Goal: Task Accomplishment & Management: Use online tool/utility

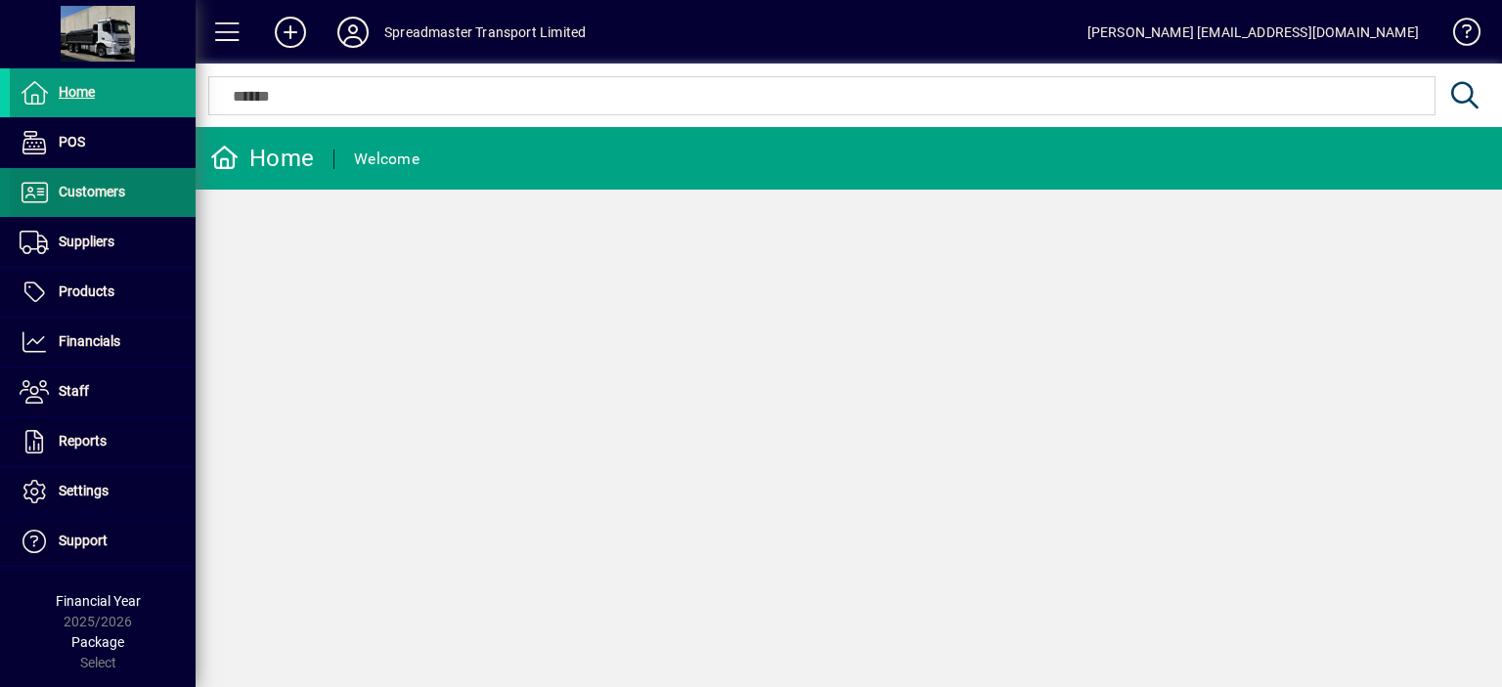
click at [102, 191] on span "Customers" at bounding box center [92, 192] width 66 height 16
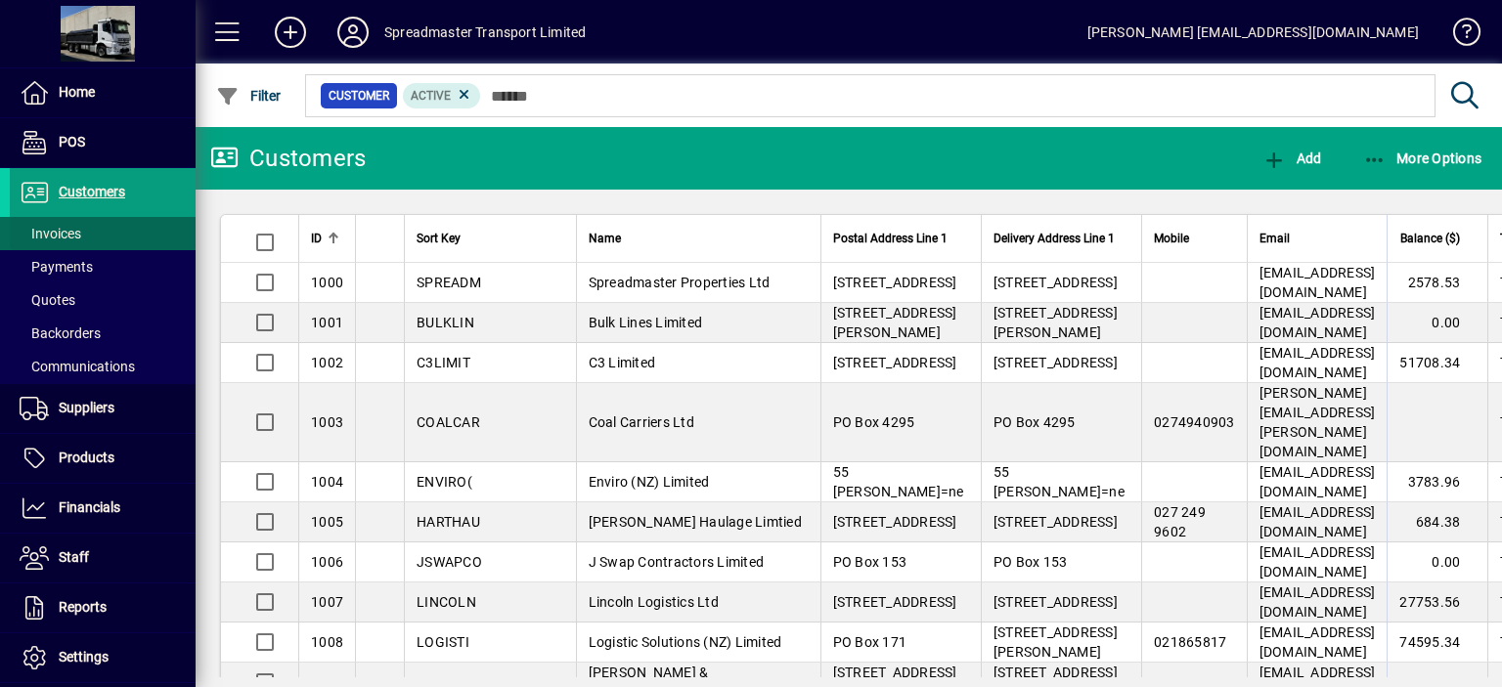
click at [63, 229] on span "Invoices" at bounding box center [51, 234] width 62 height 16
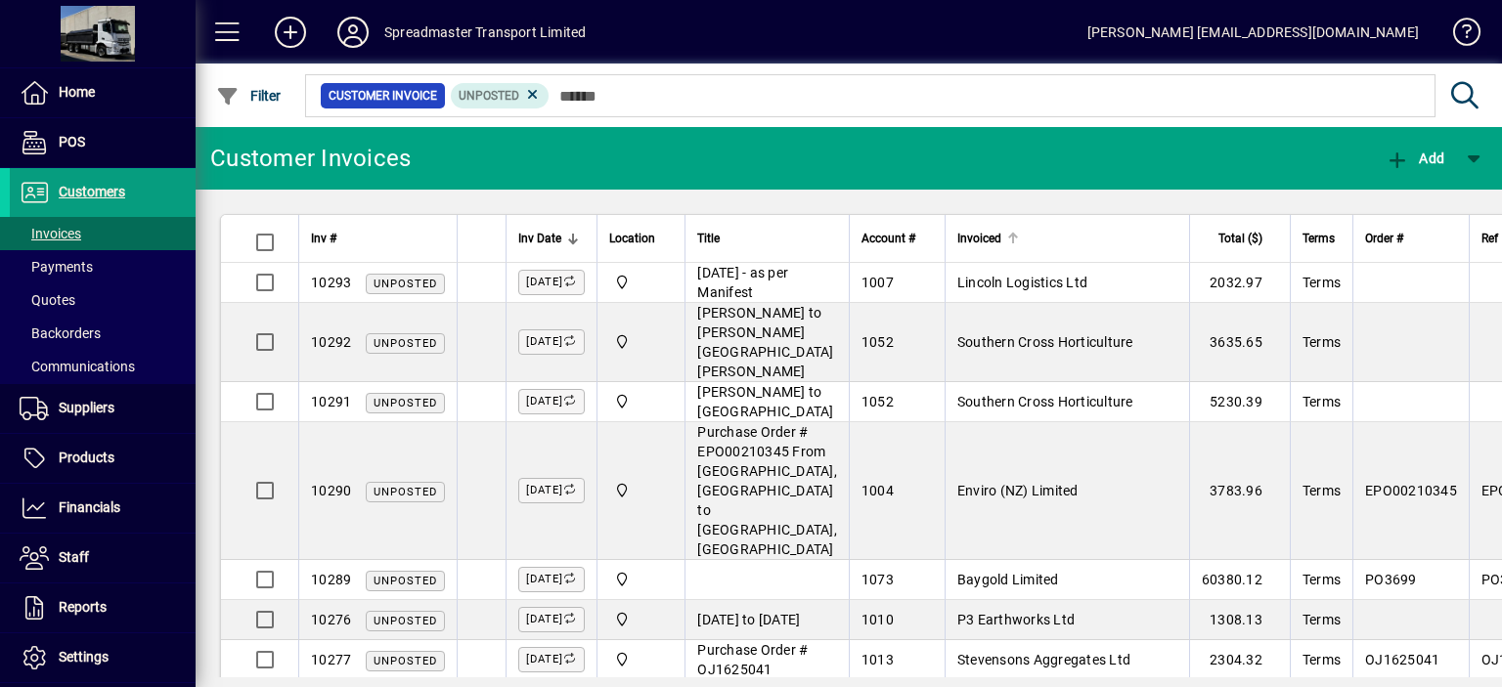
click at [1012, 238] on div at bounding box center [1013, 239] width 2 height 10
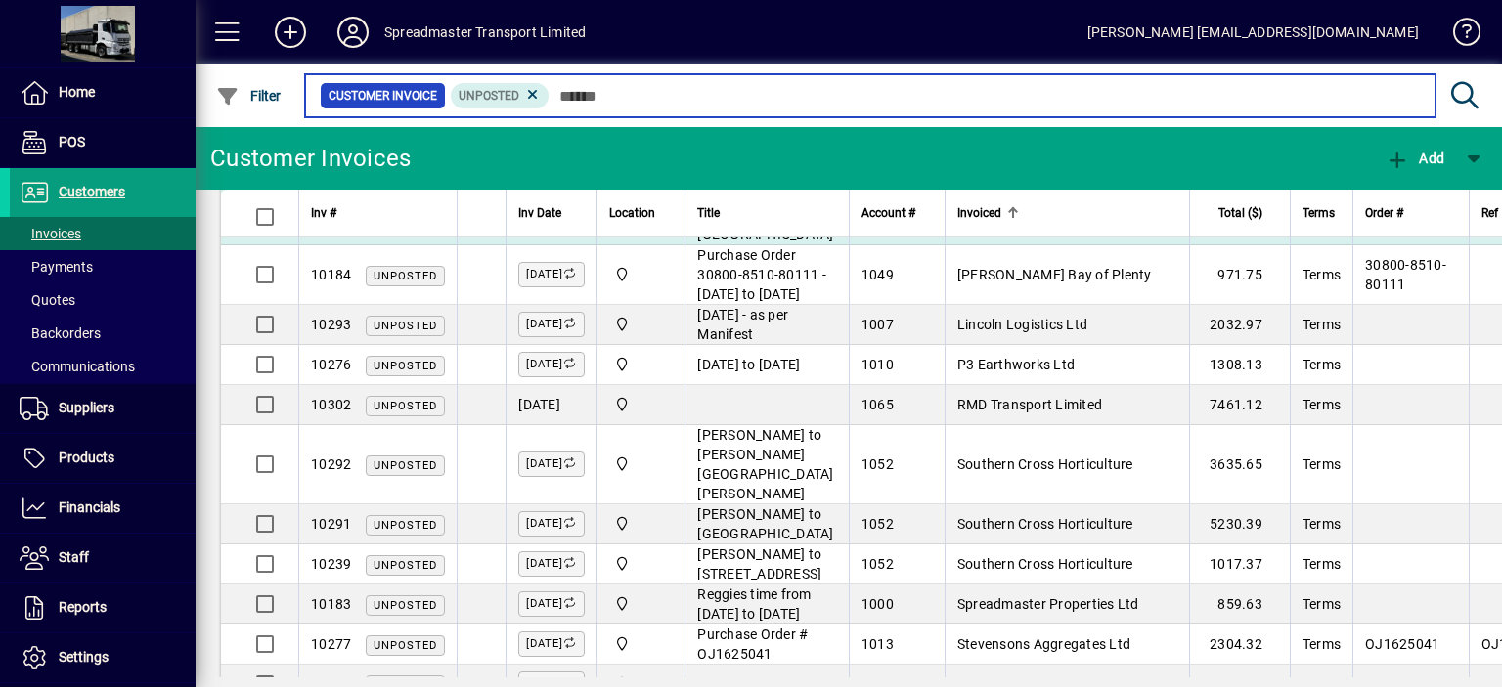
scroll to position [293, 0]
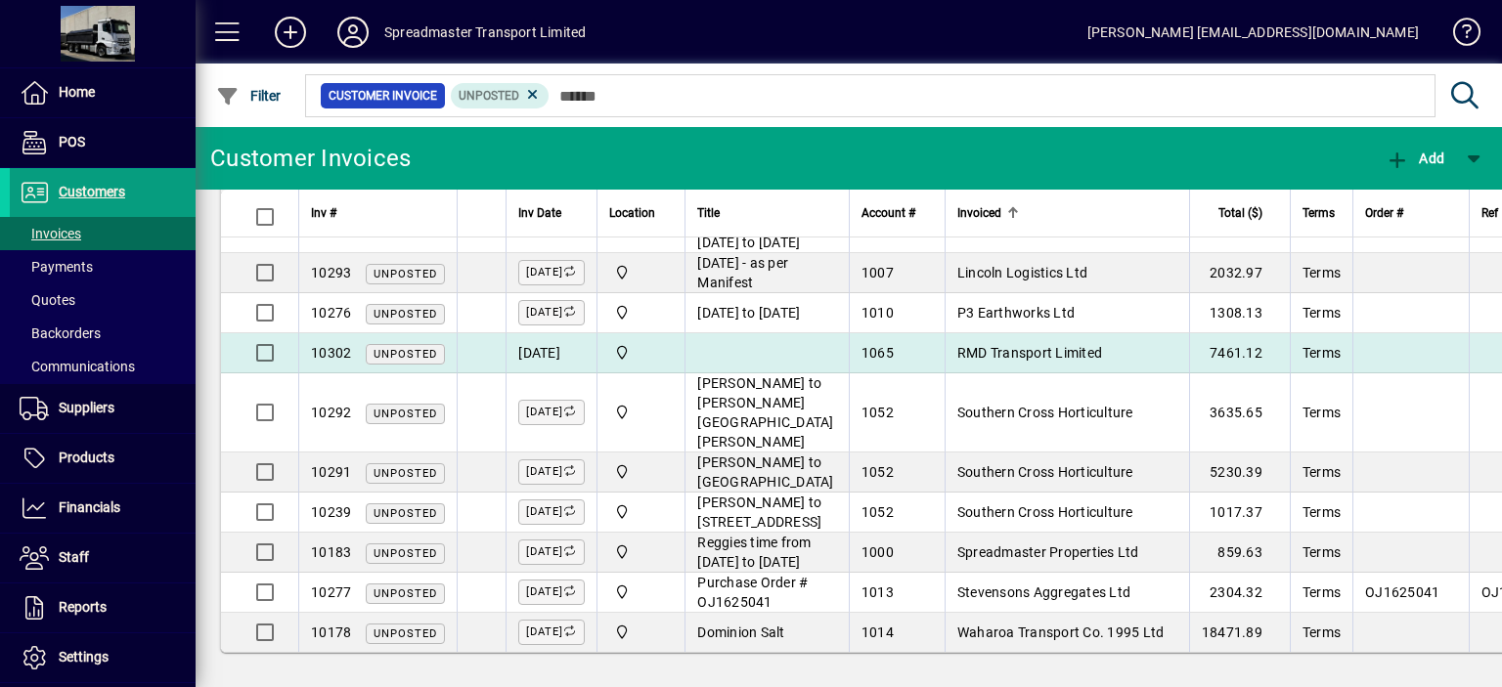
click at [980, 361] on span "RMD Transport Limited" at bounding box center [1029, 353] width 145 height 16
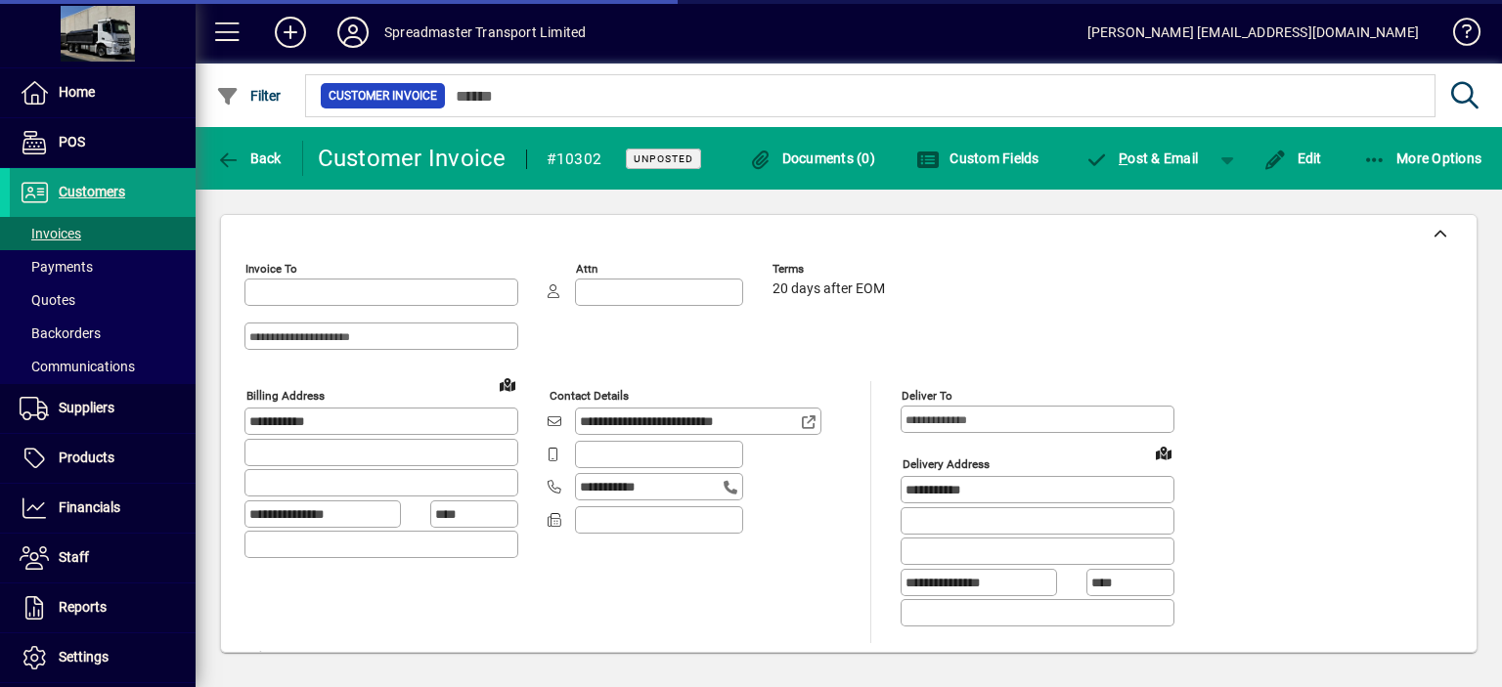
type input "**********"
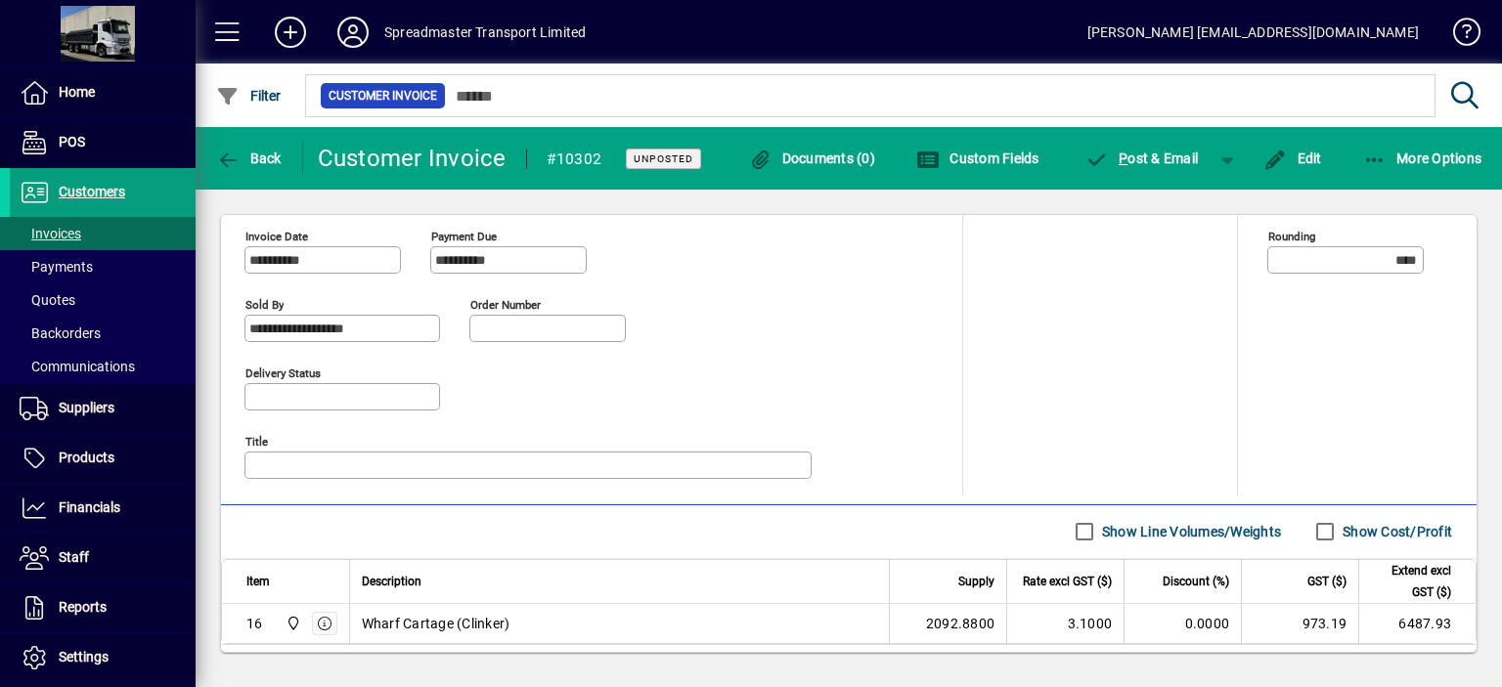
scroll to position [715, 0]
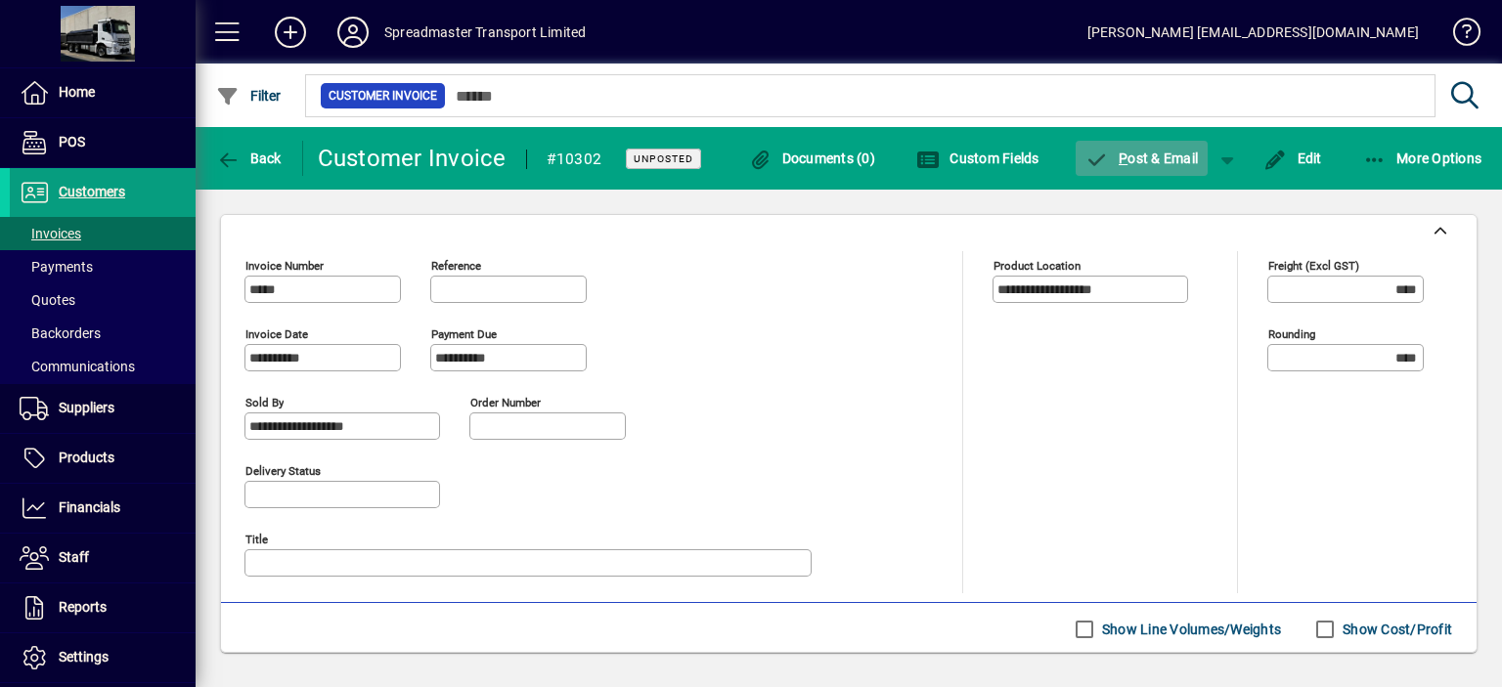
click at [1139, 158] on span "P ost & Email" at bounding box center [1141, 159] width 113 height 16
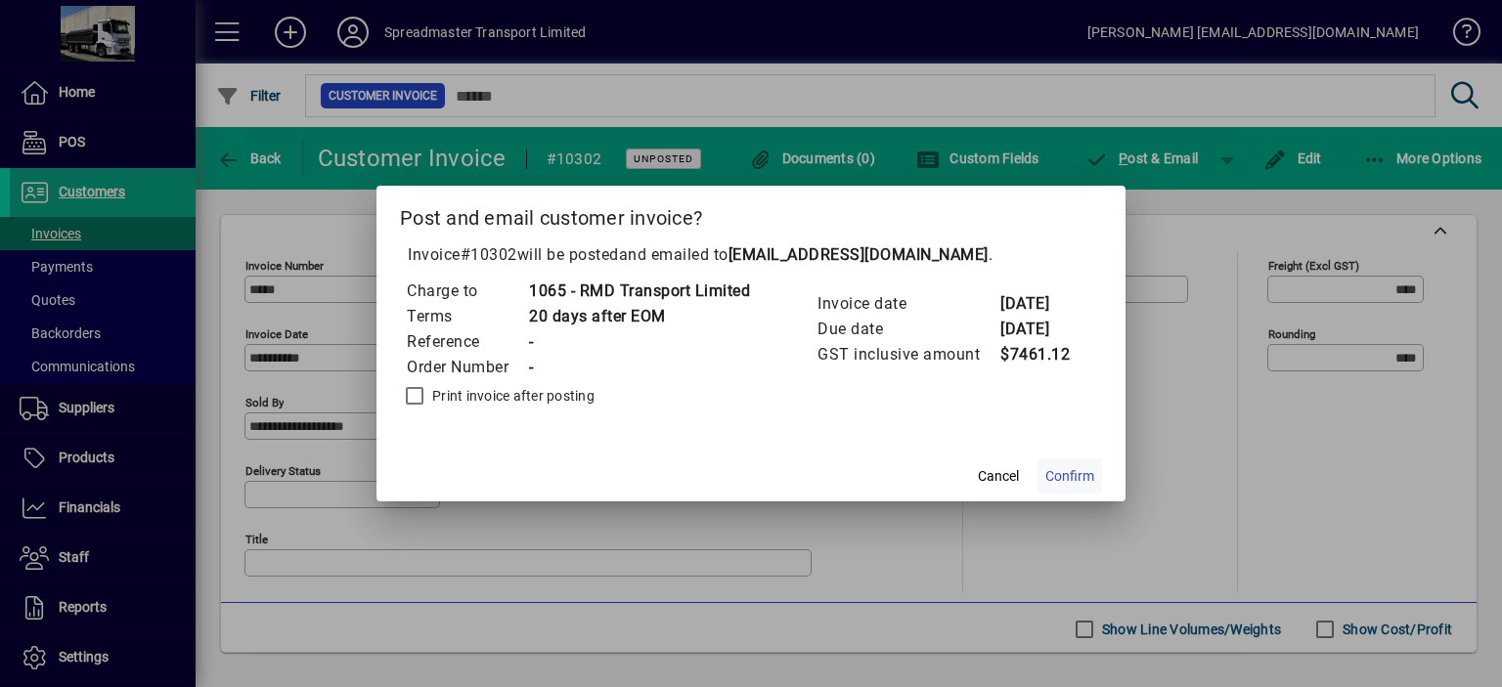
click at [1071, 473] on span "Confirm" at bounding box center [1069, 476] width 49 height 21
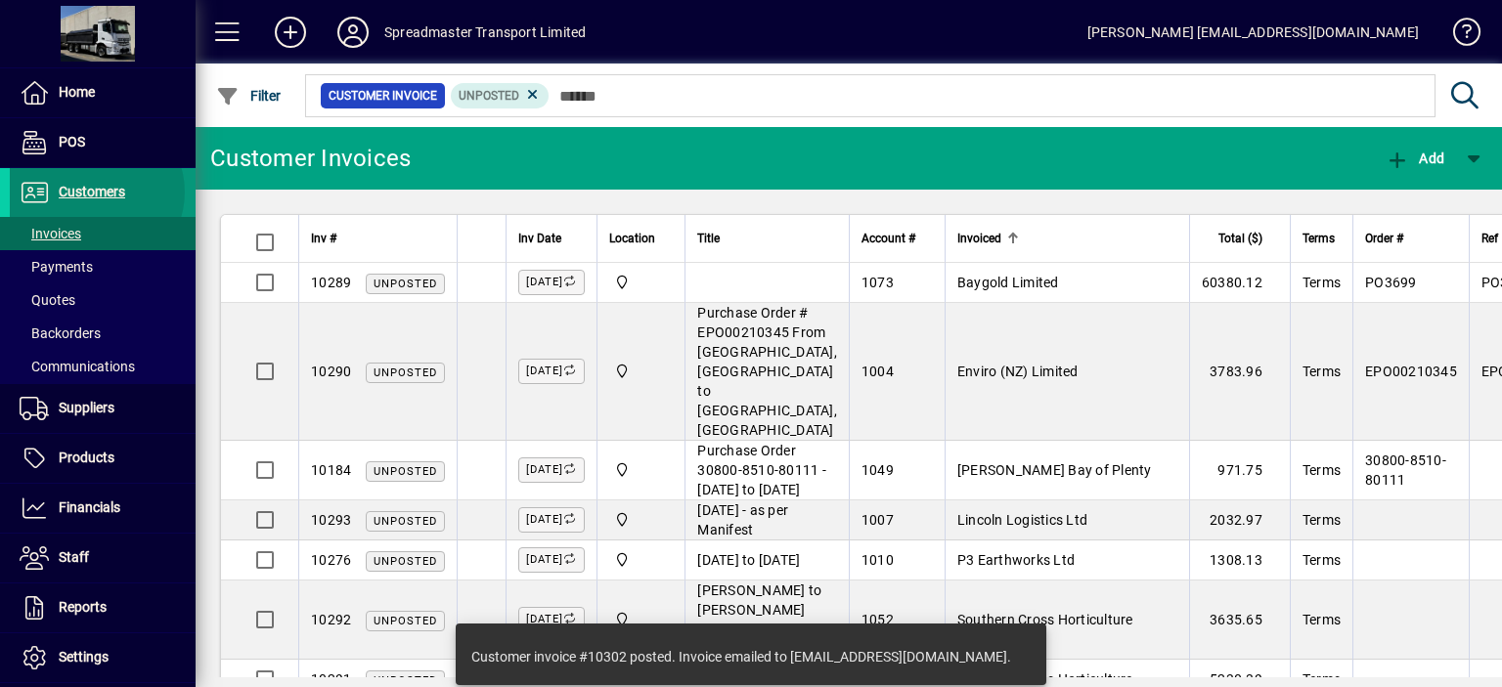
click at [95, 192] on span "Customers" at bounding box center [92, 192] width 66 height 16
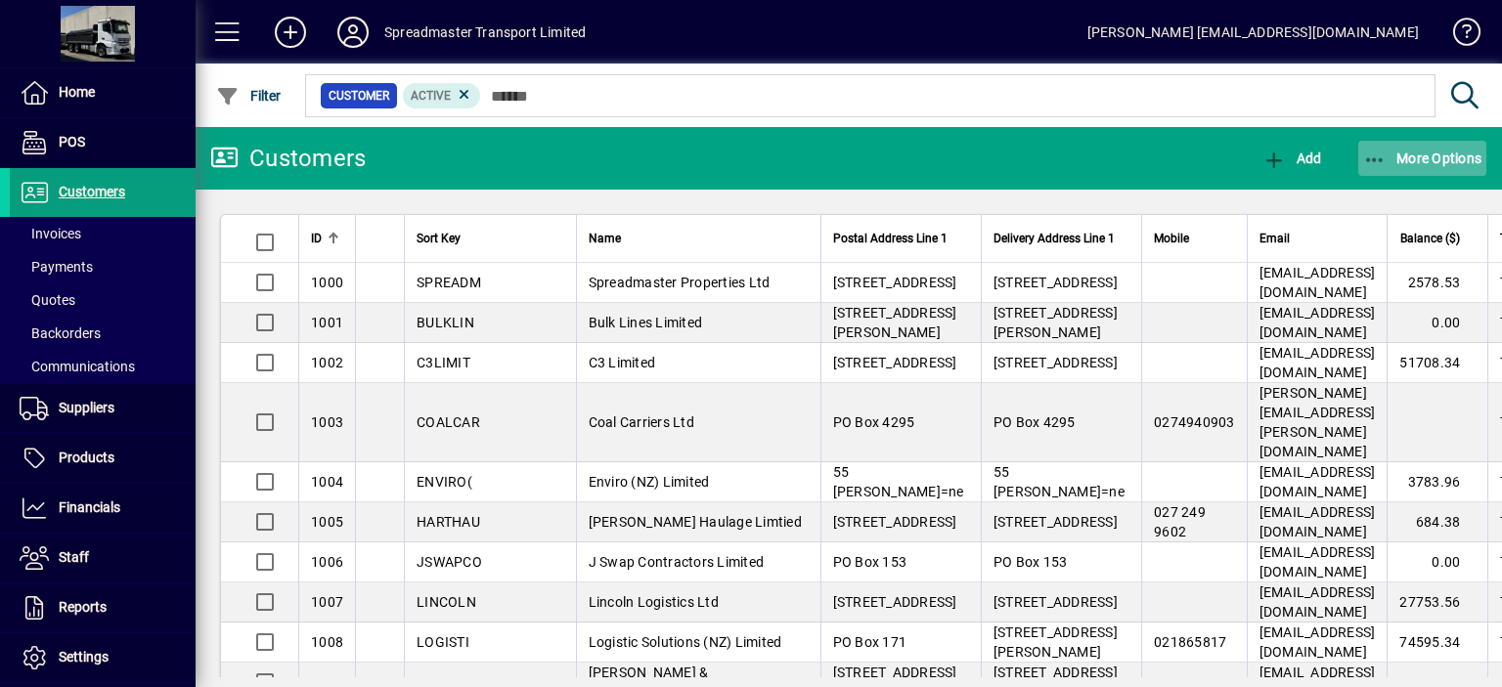
click at [1414, 158] on span "More Options" at bounding box center [1422, 159] width 119 height 16
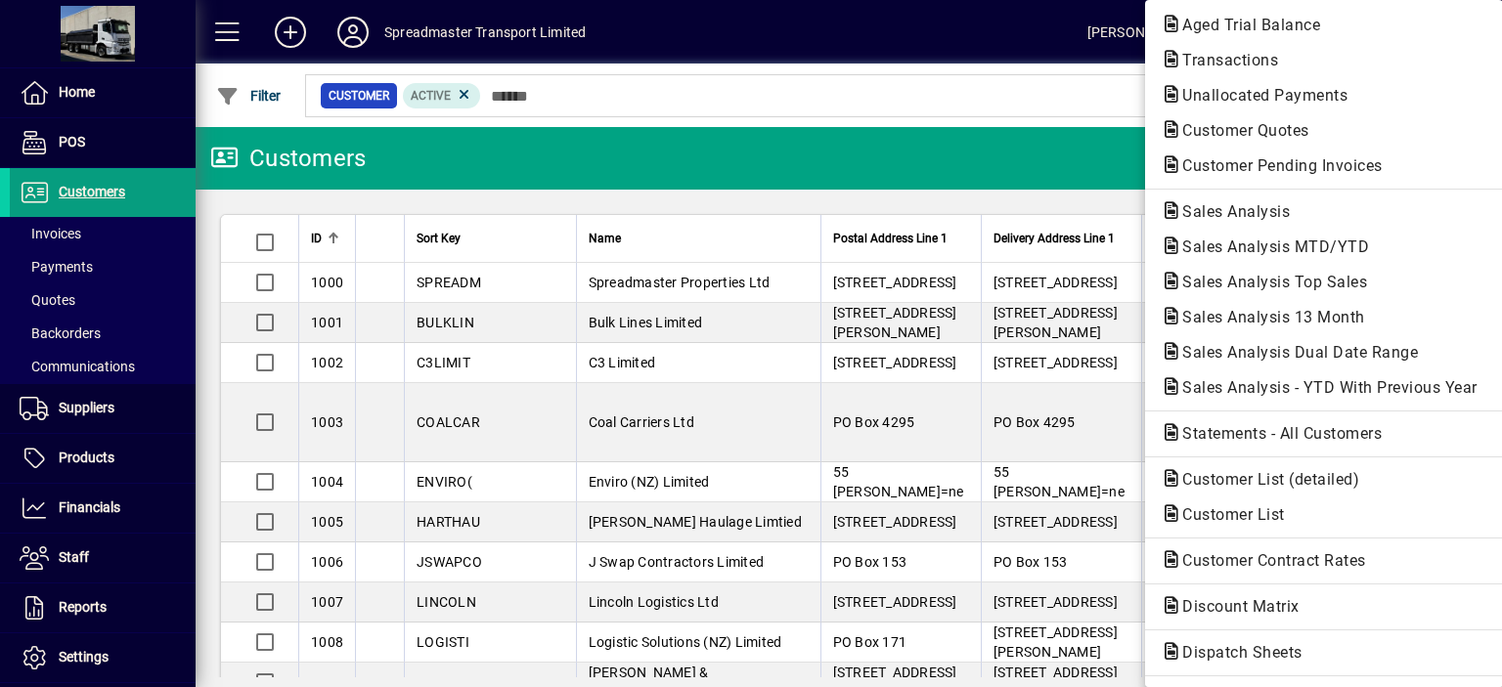
click at [915, 77] on div at bounding box center [751, 343] width 1502 height 687
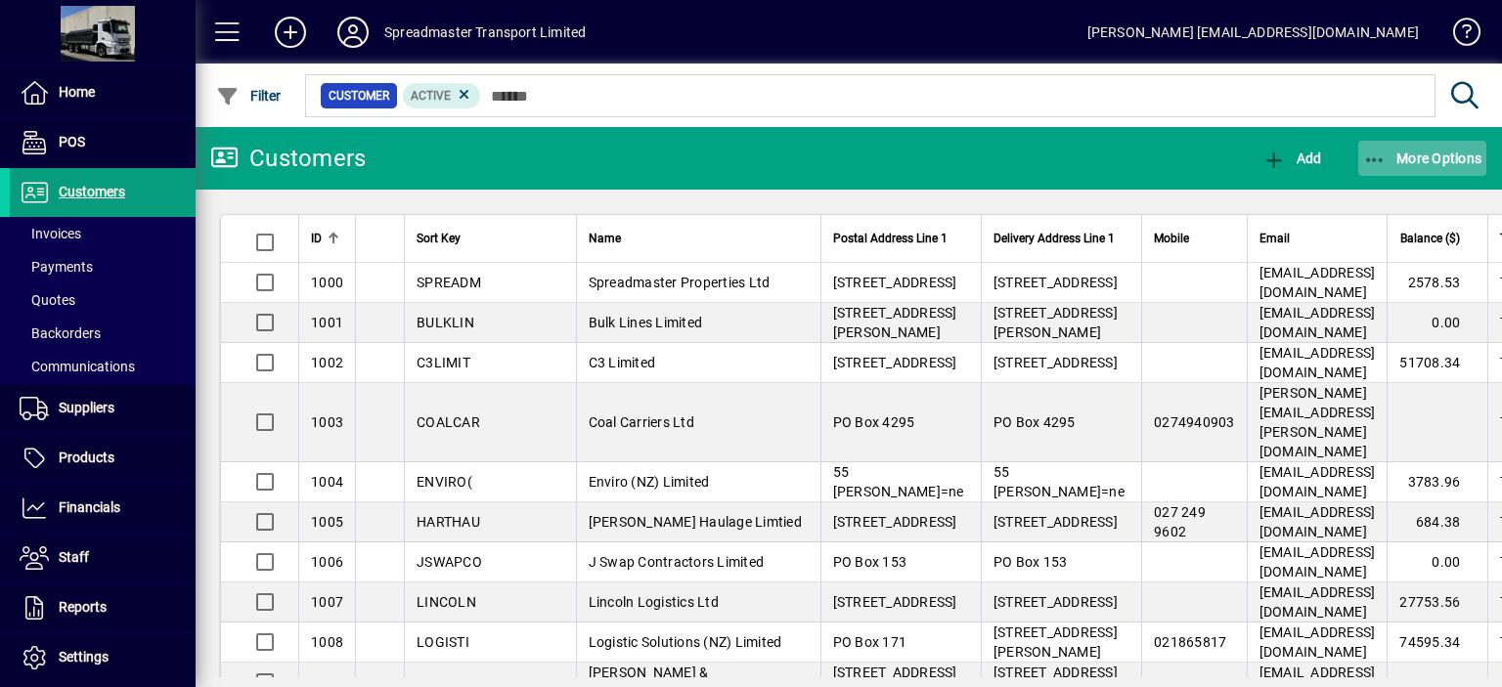
click at [1415, 155] on span "More Options" at bounding box center [1422, 159] width 119 height 16
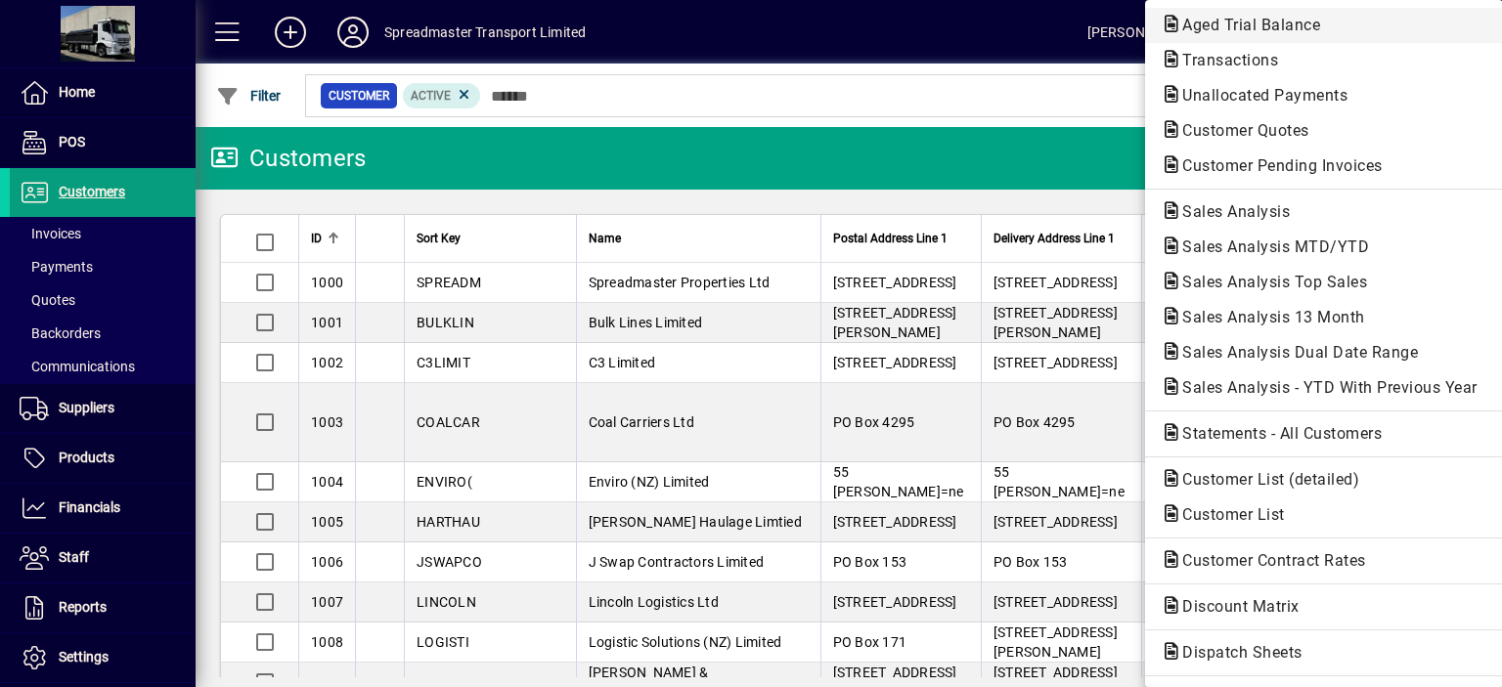
click at [1234, 23] on span "Aged Trial Balance" at bounding box center [1245, 25] width 169 height 19
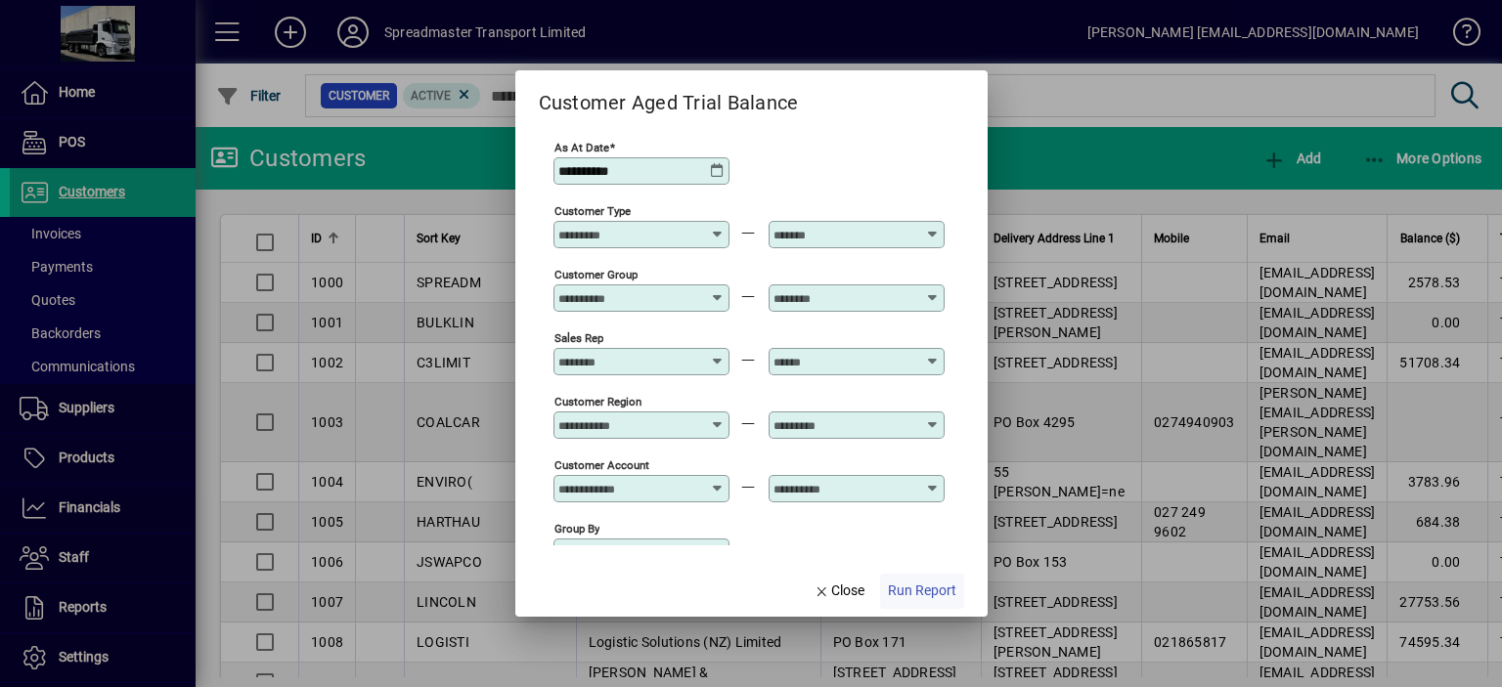
click at [910, 587] on span "Run Report" at bounding box center [922, 591] width 68 height 21
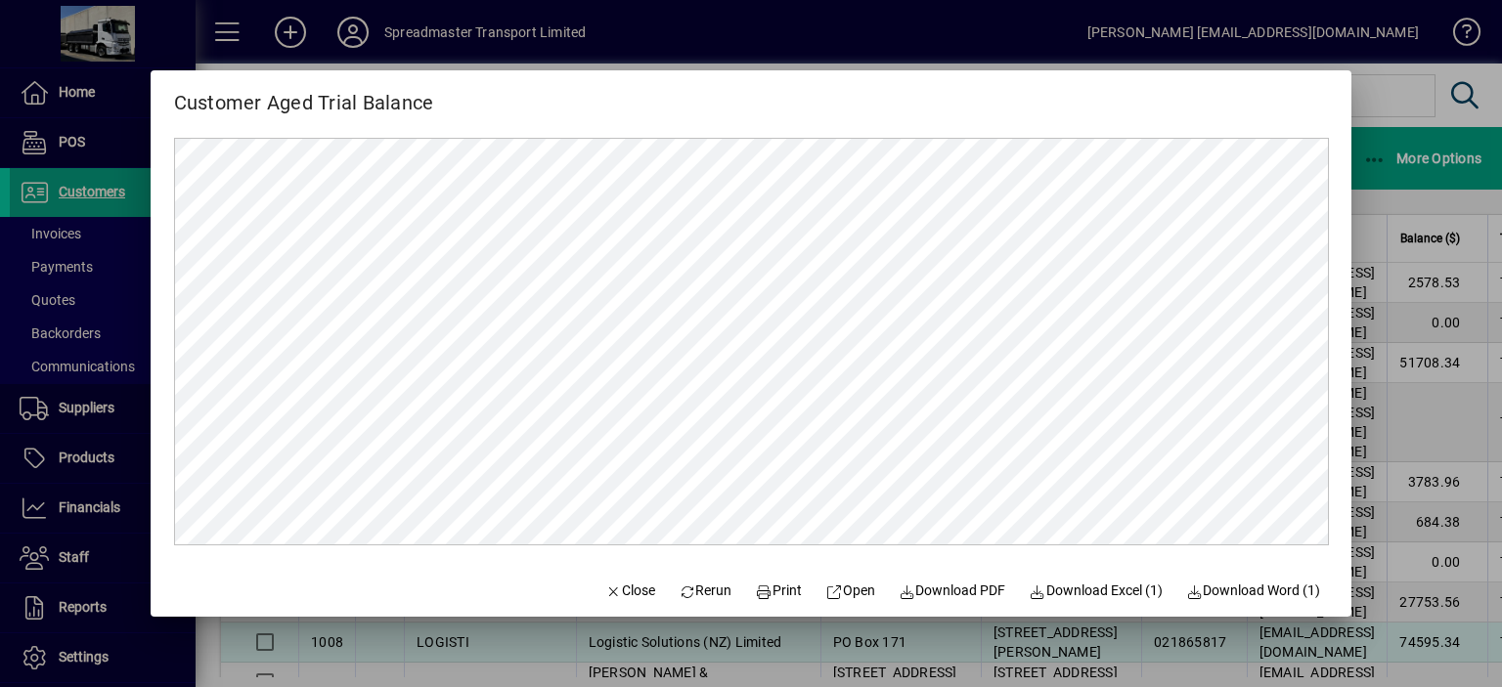
click at [617, 592] on span "Close" at bounding box center [629, 591] width 51 height 21
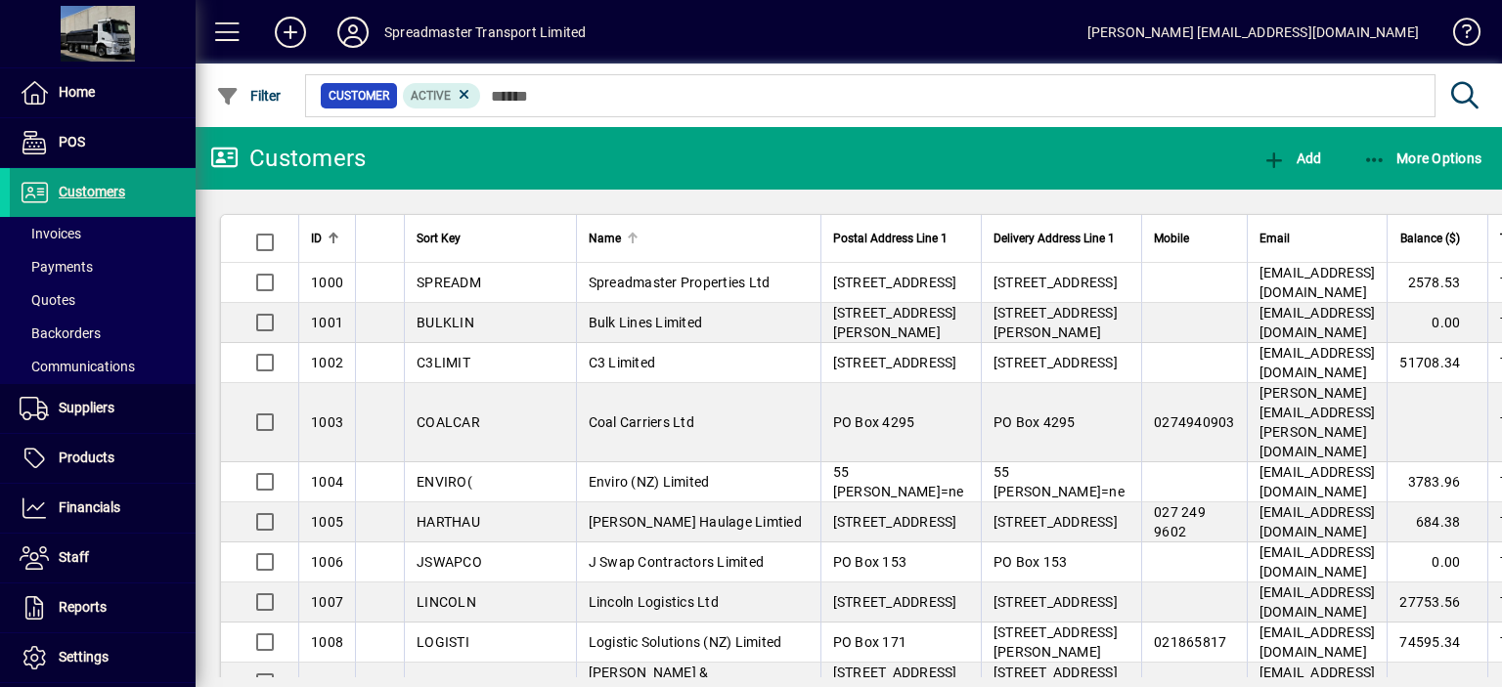
click at [631, 234] on div at bounding box center [632, 234] width 3 height 3
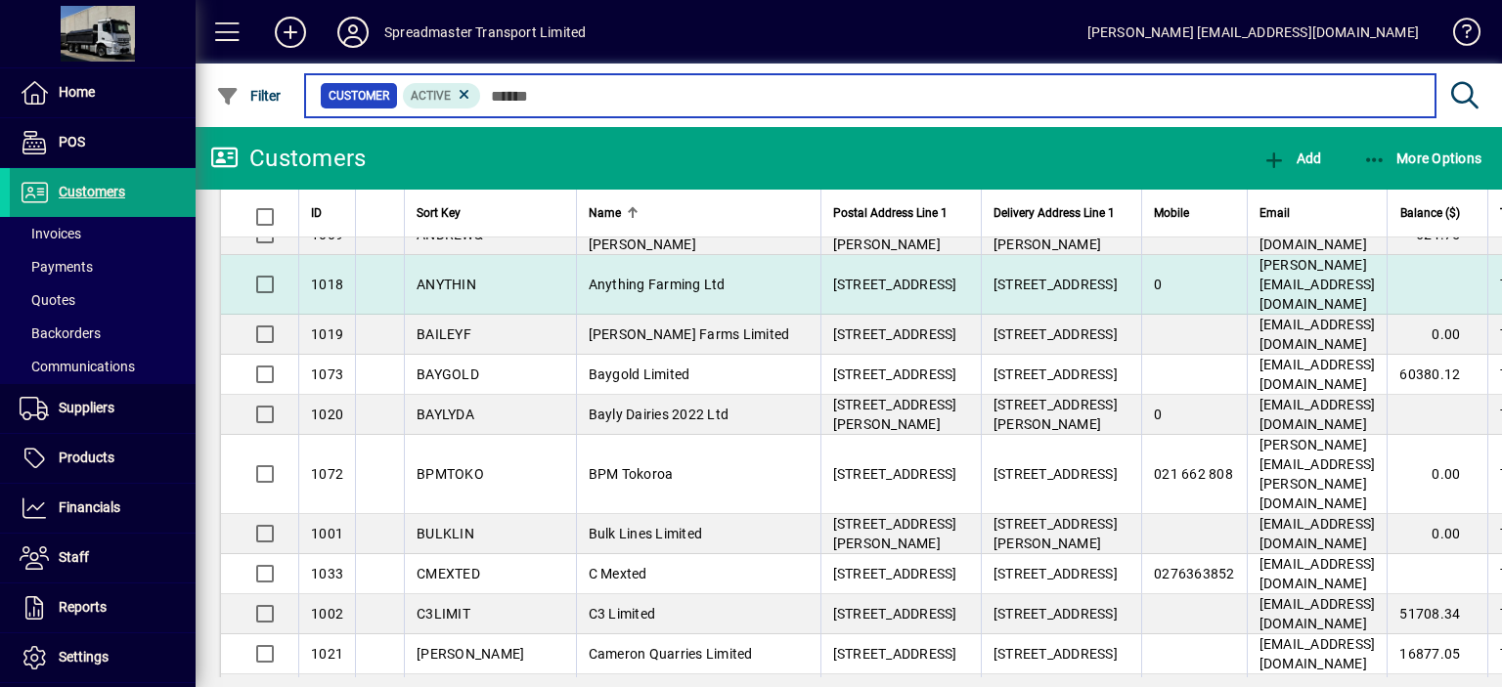
scroll to position [293, 0]
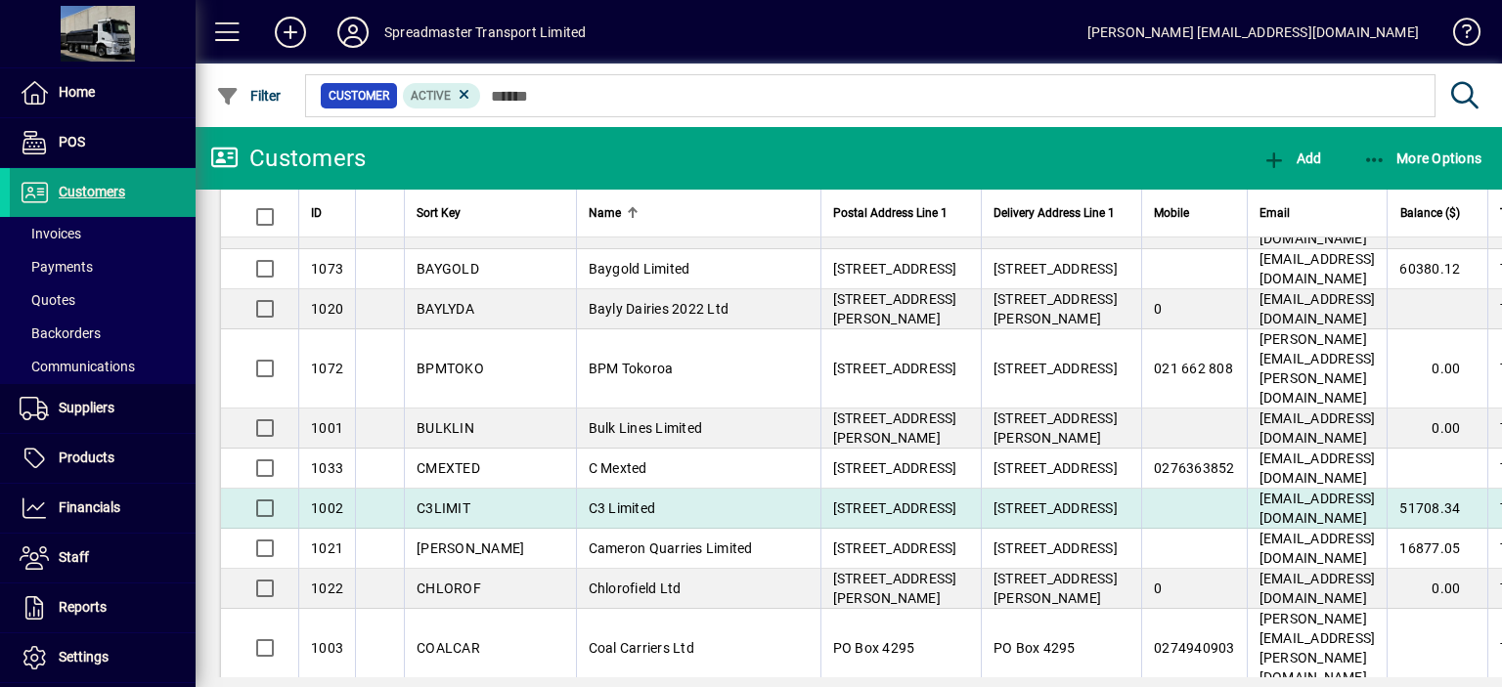
click at [589, 501] on span "C3 Limited" at bounding box center [622, 509] width 67 height 16
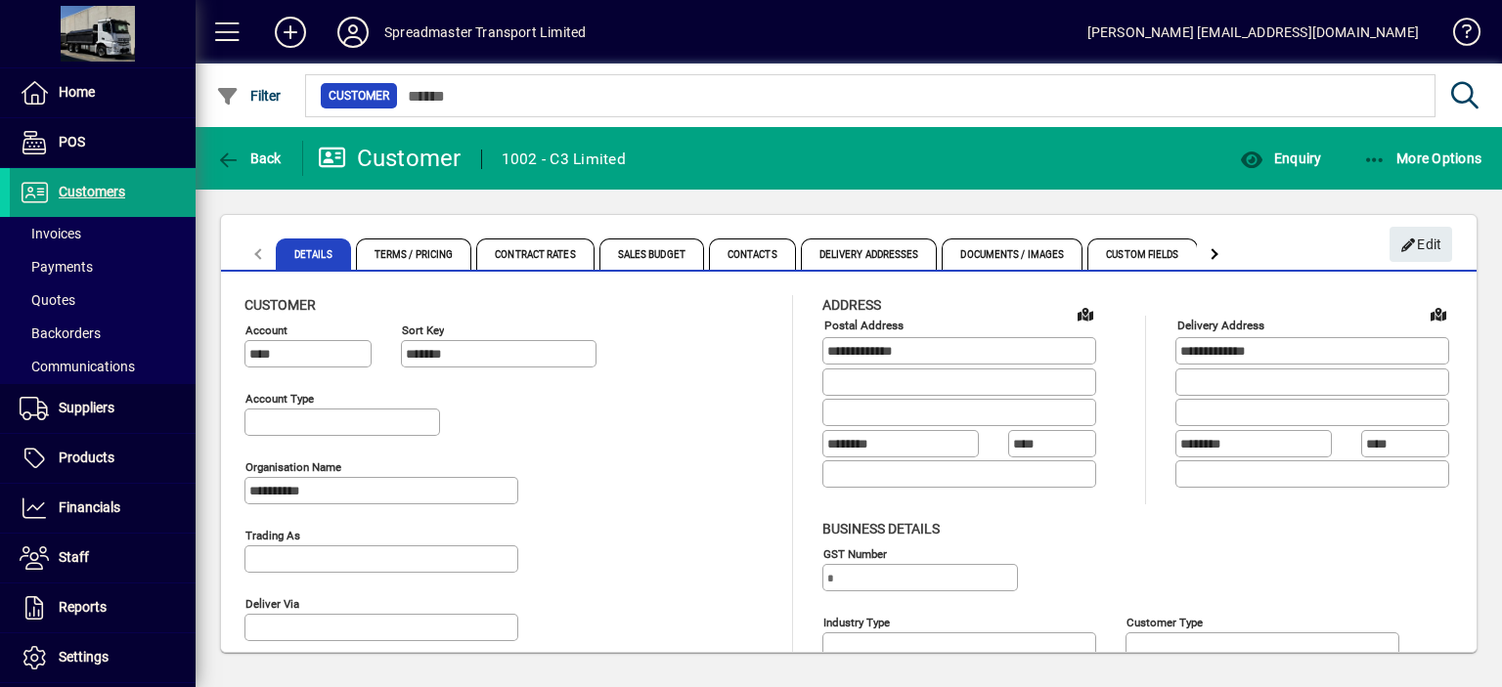
type input "**********"
click at [1432, 155] on span "More Options" at bounding box center [1422, 159] width 119 height 16
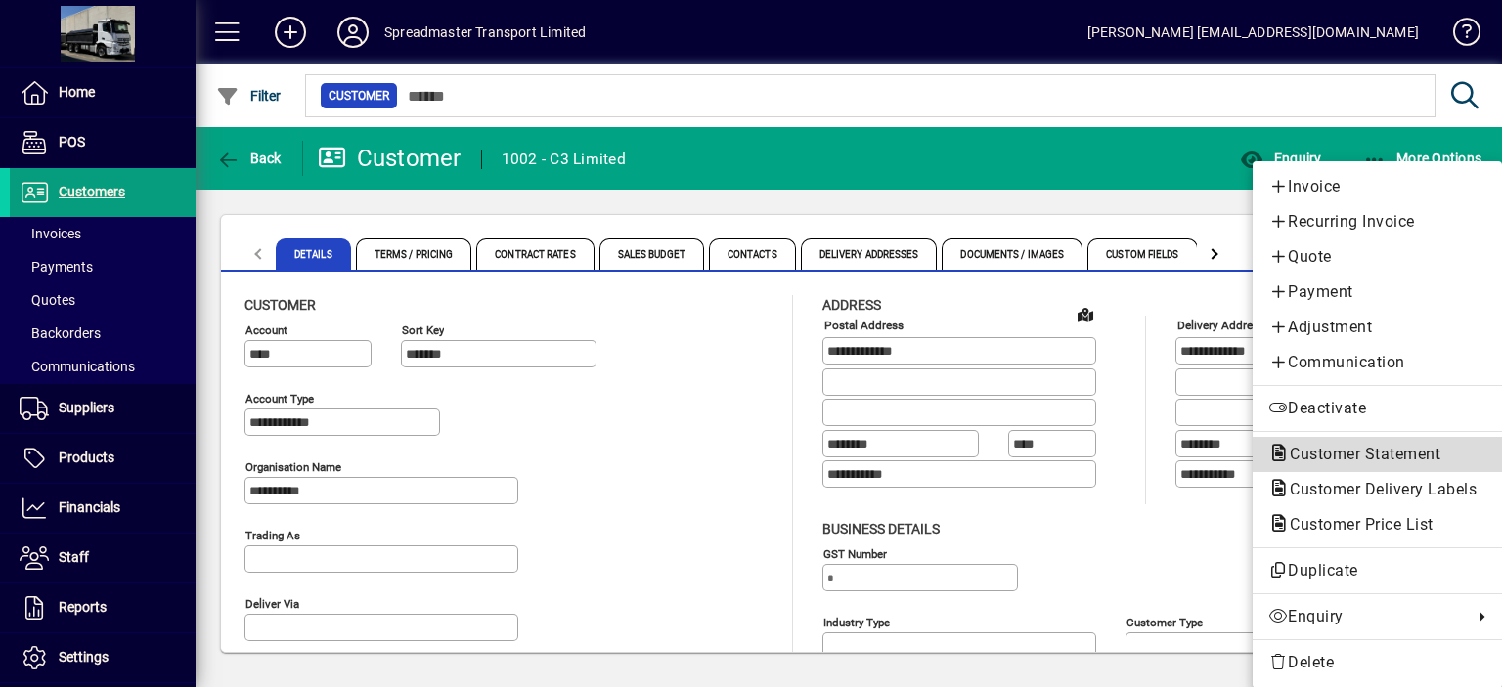
click at [1337, 453] on span "Customer Statement" at bounding box center [1359, 454] width 182 height 19
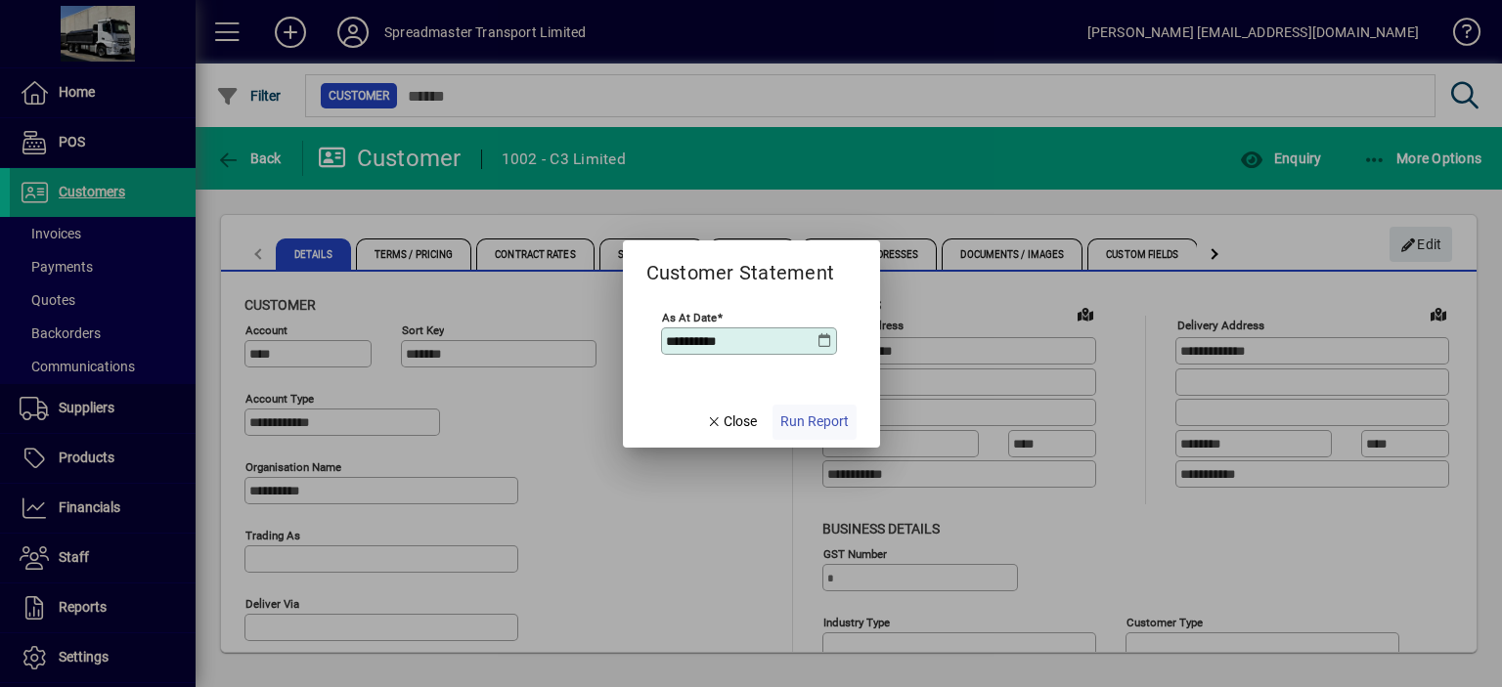
click at [814, 423] on span "Run Report" at bounding box center [814, 422] width 68 height 21
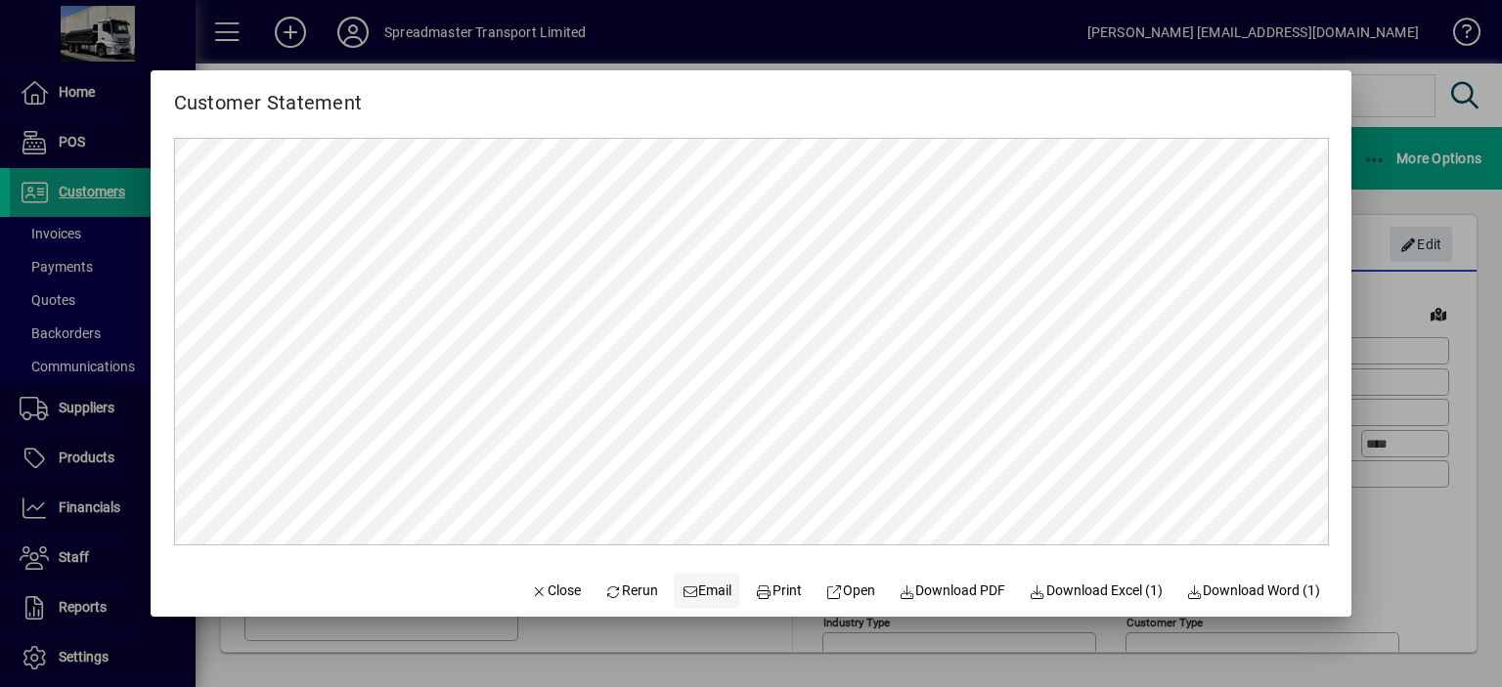
click at [703, 588] on span "Email" at bounding box center [707, 591] width 51 height 21
click at [555, 597] on span "Close" at bounding box center [556, 591] width 51 height 21
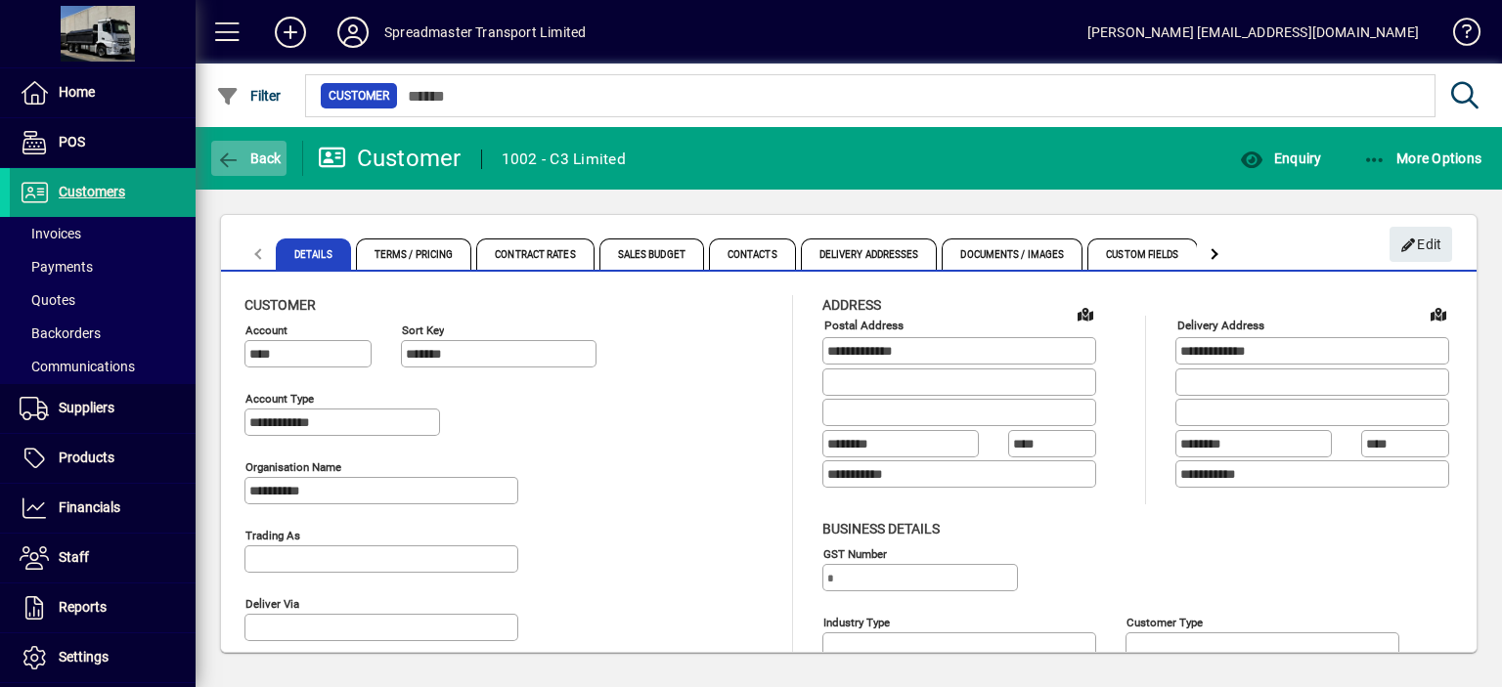
click at [260, 152] on span "Back" at bounding box center [249, 159] width 66 height 16
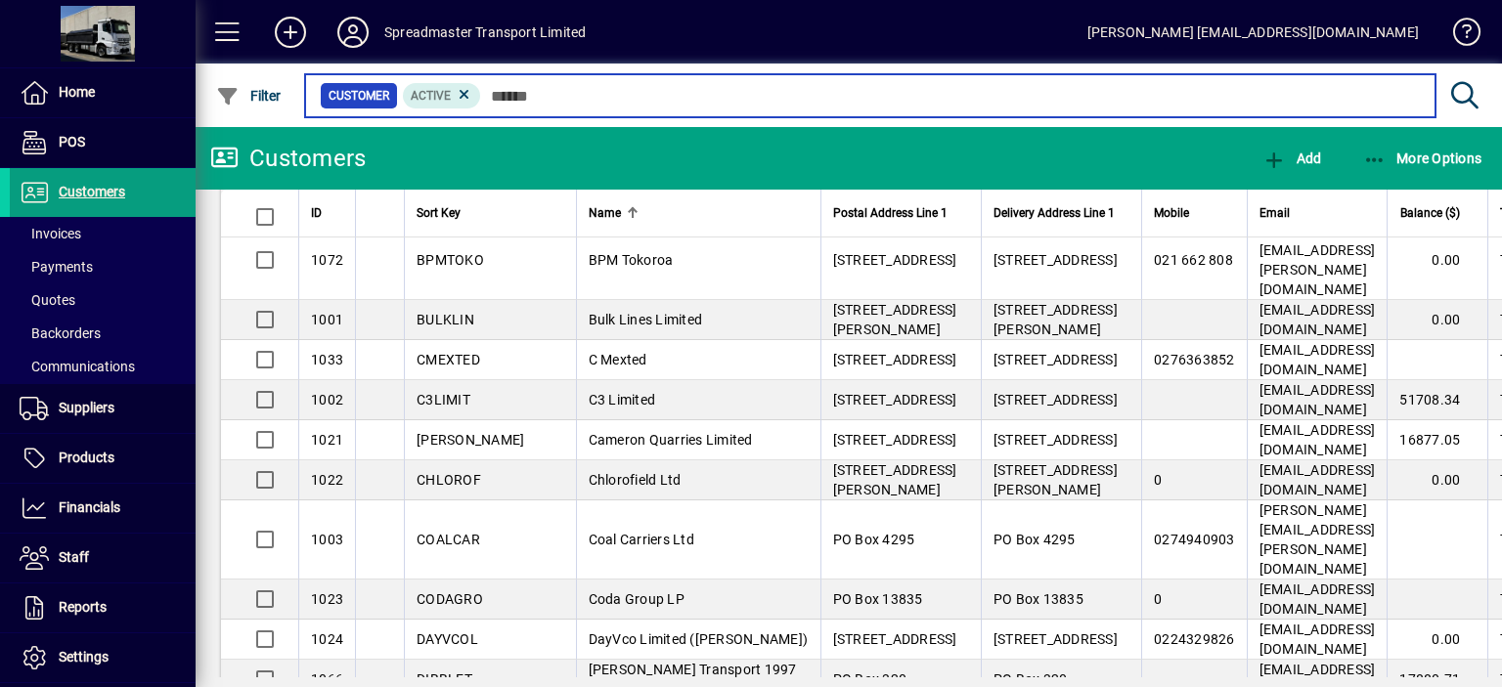
scroll to position [489, 0]
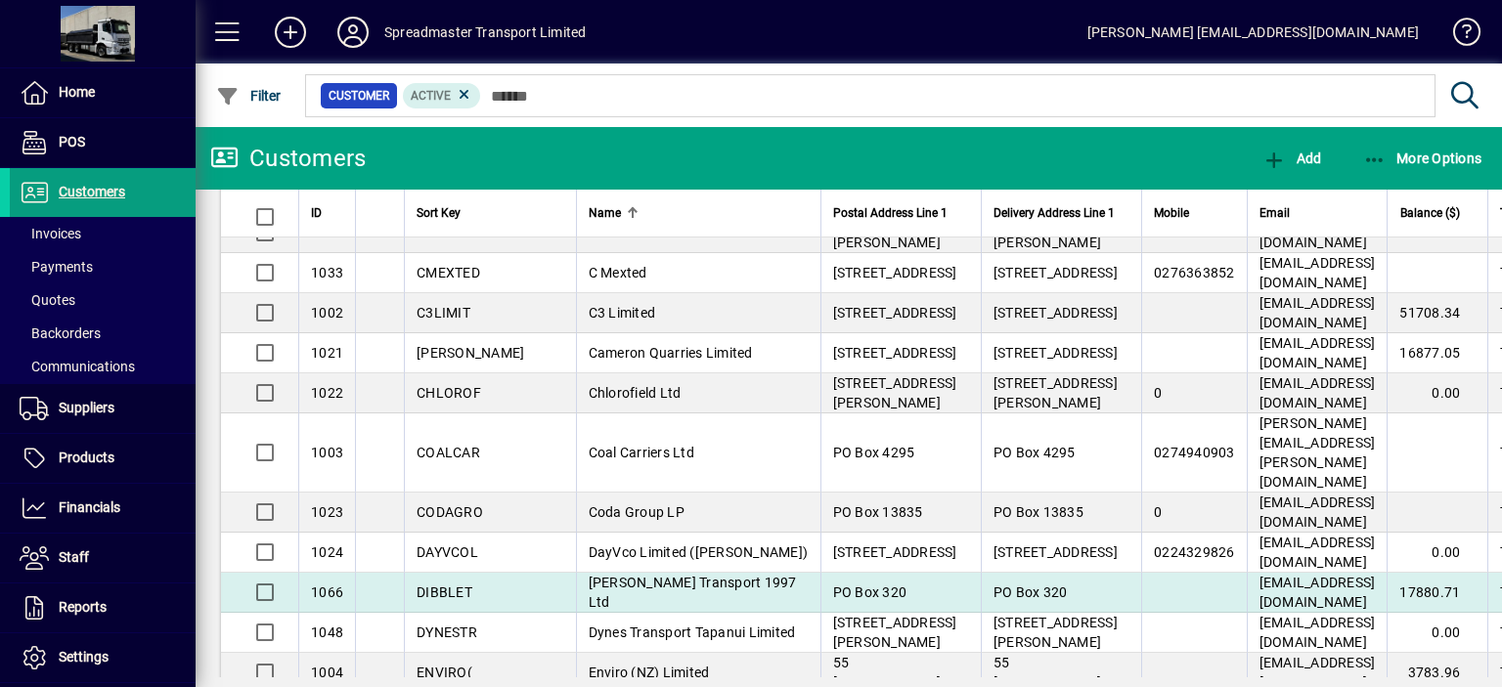
click at [589, 575] on span "Dibble Transport 1997 Ltd" at bounding box center [693, 592] width 208 height 35
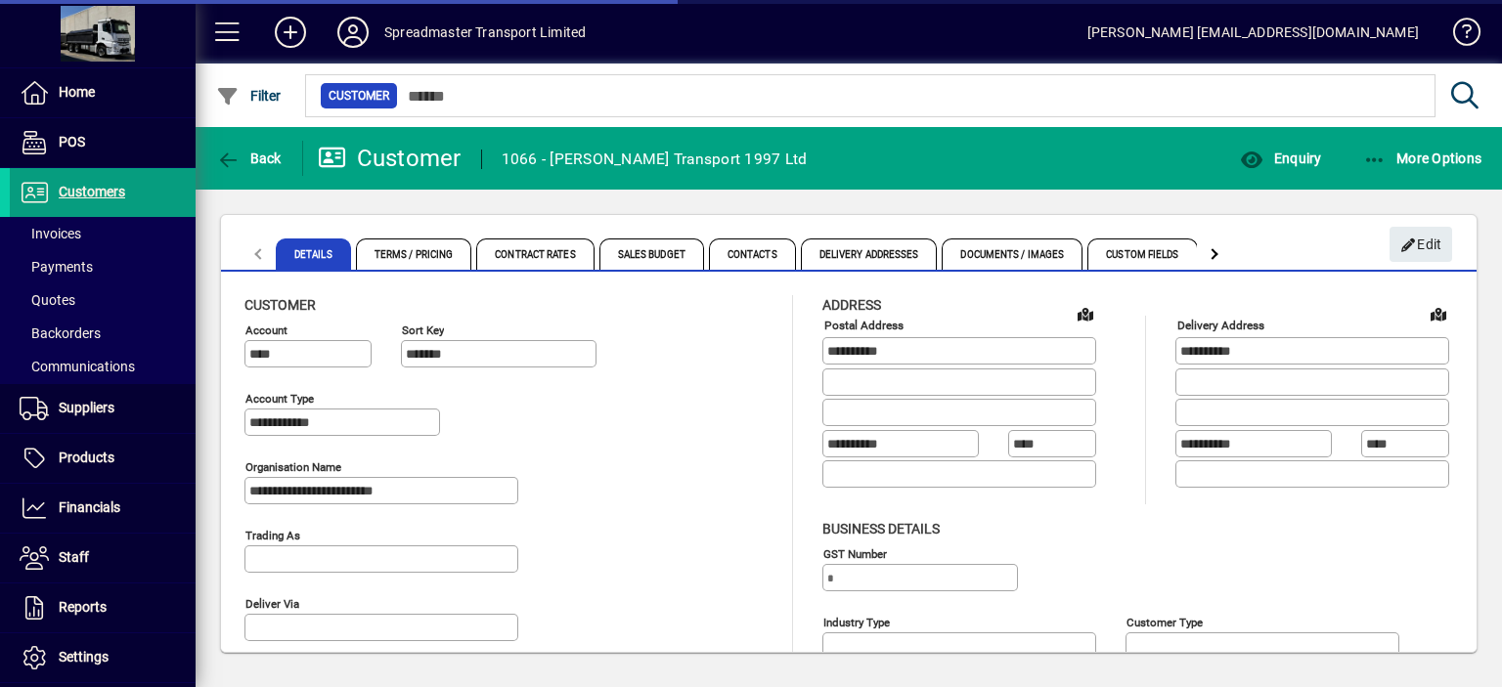
type input "**********"
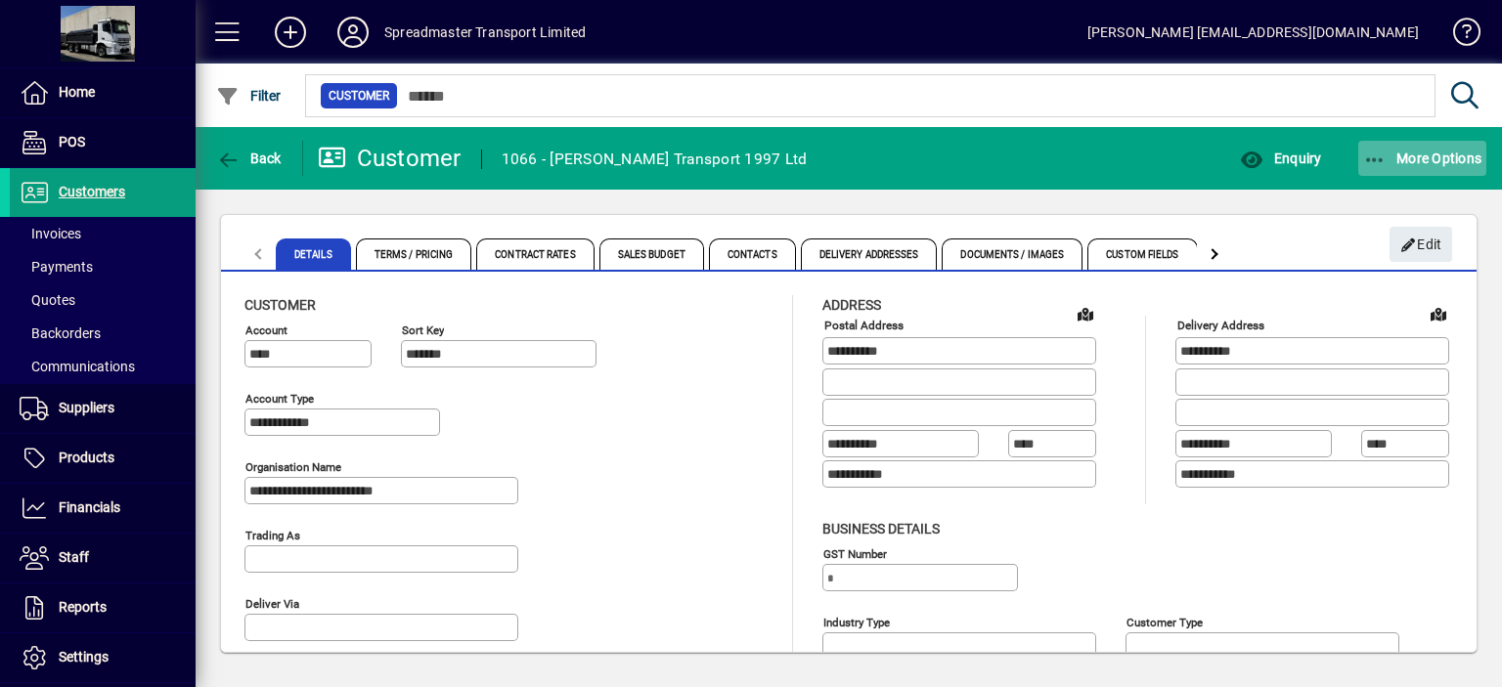
click at [1412, 155] on span "More Options" at bounding box center [1422, 159] width 119 height 16
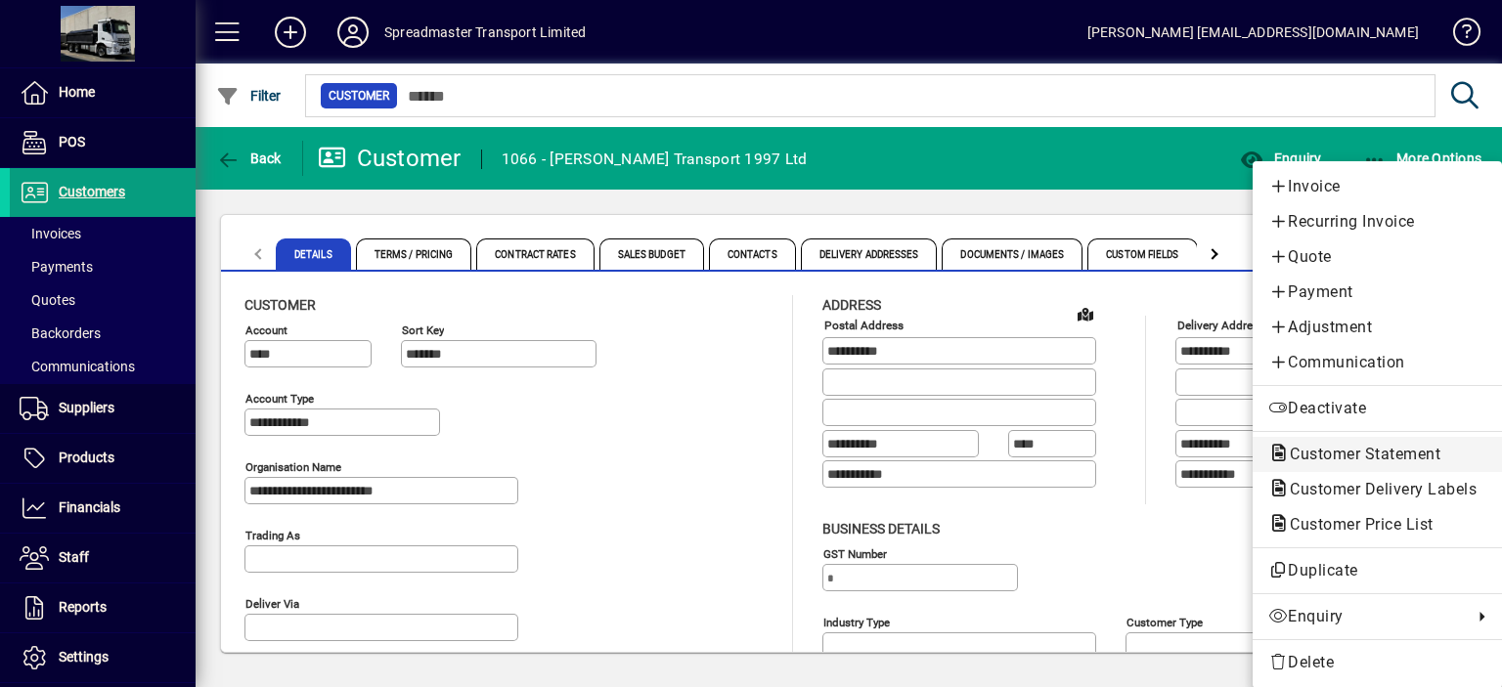
click at [1317, 453] on span "Customer Statement" at bounding box center [1359, 454] width 182 height 19
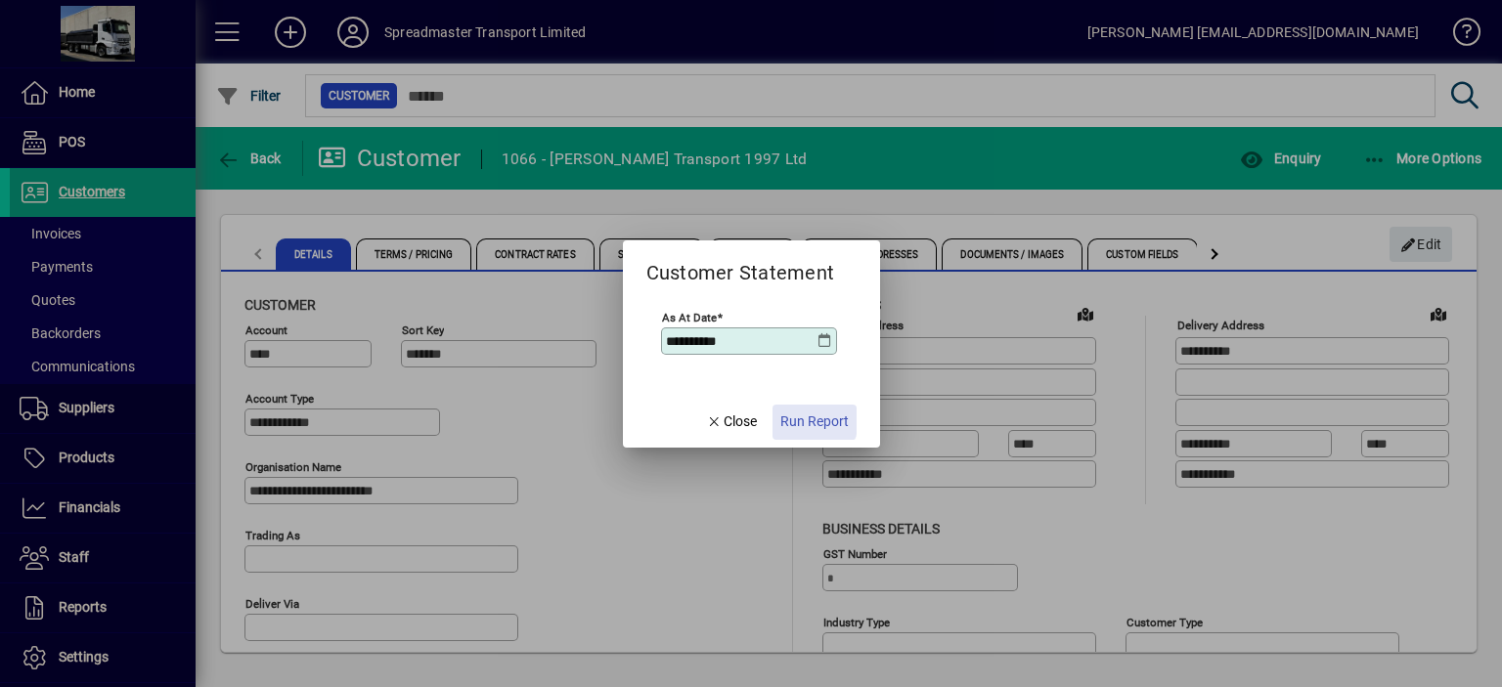
click at [801, 420] on span "Run Report" at bounding box center [814, 422] width 68 height 21
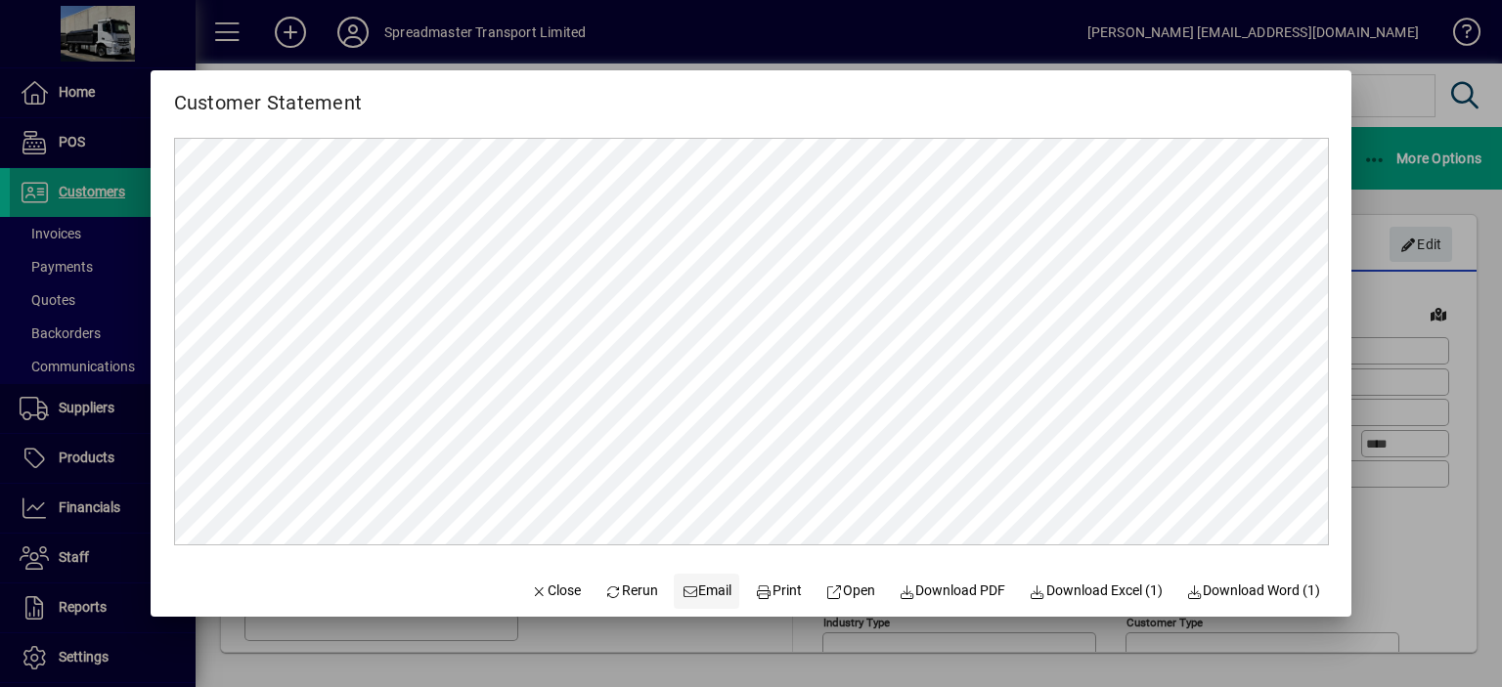
click at [692, 589] on span "Email" at bounding box center [707, 591] width 51 height 21
click at [533, 593] on span "Close" at bounding box center [556, 591] width 51 height 21
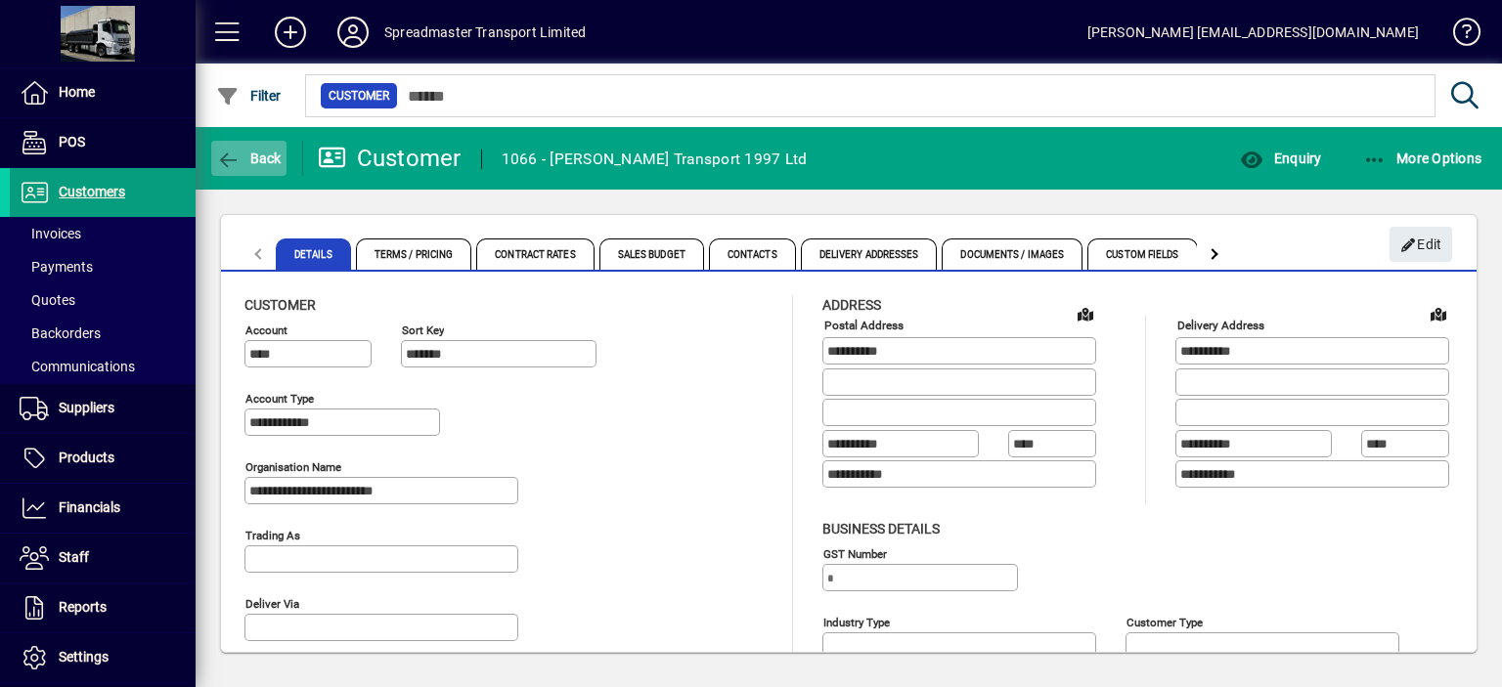
click at [266, 155] on span "Back" at bounding box center [249, 159] width 66 height 16
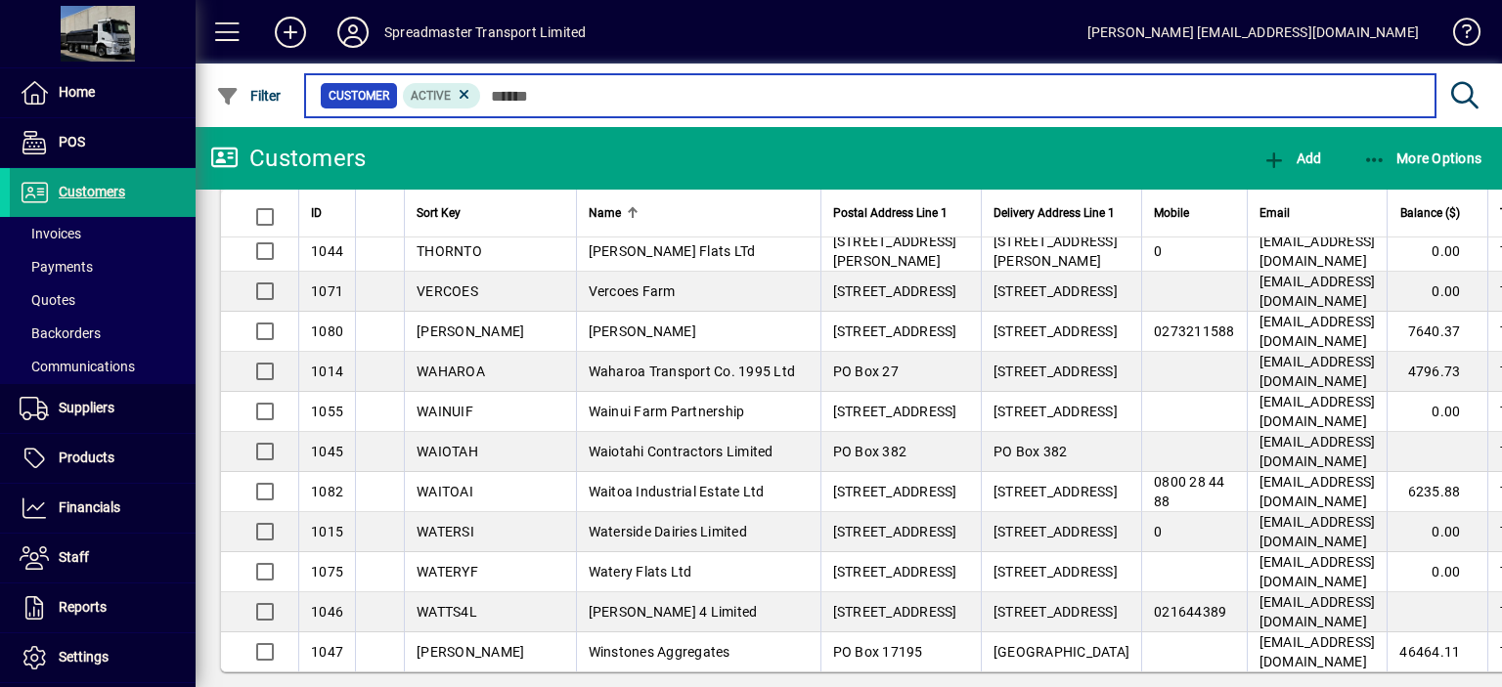
scroll to position [3171, 0]
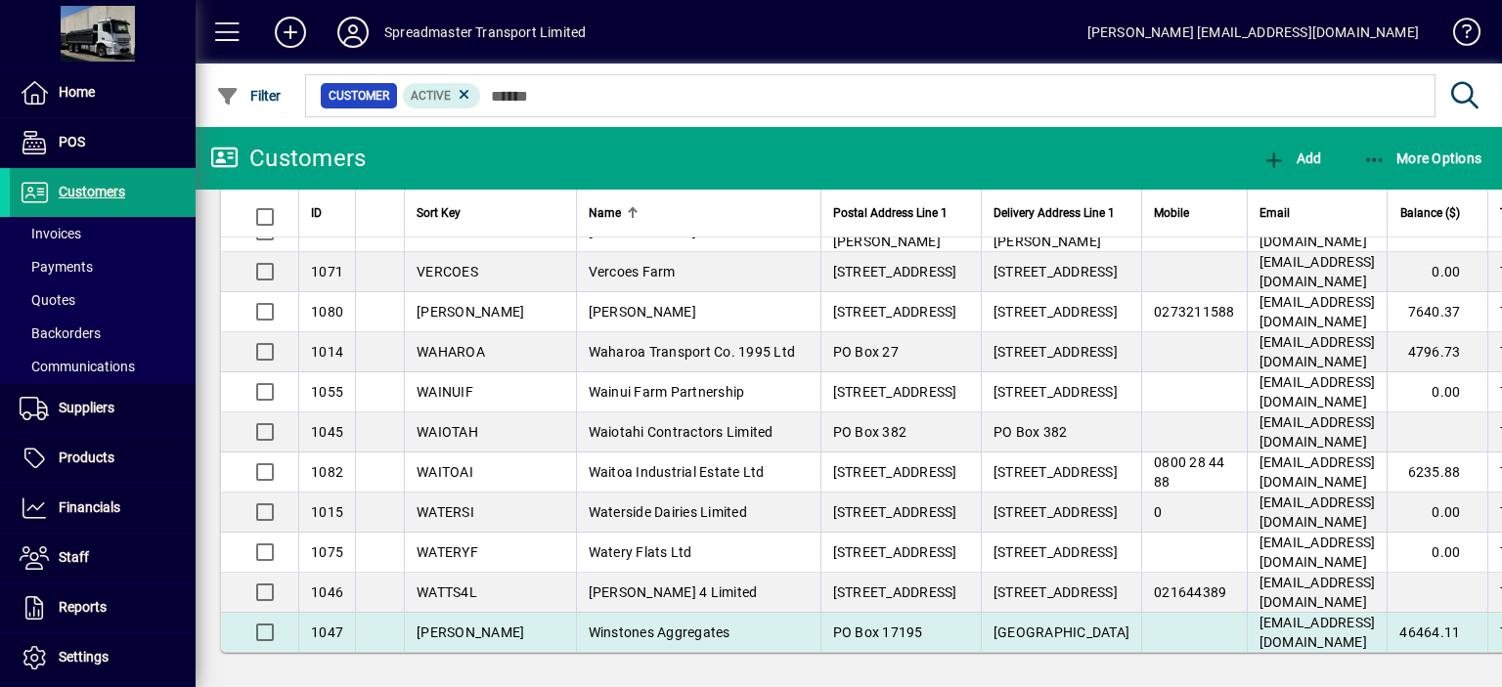
click at [589, 635] on span "Winstones Aggregates" at bounding box center [660, 633] width 142 height 16
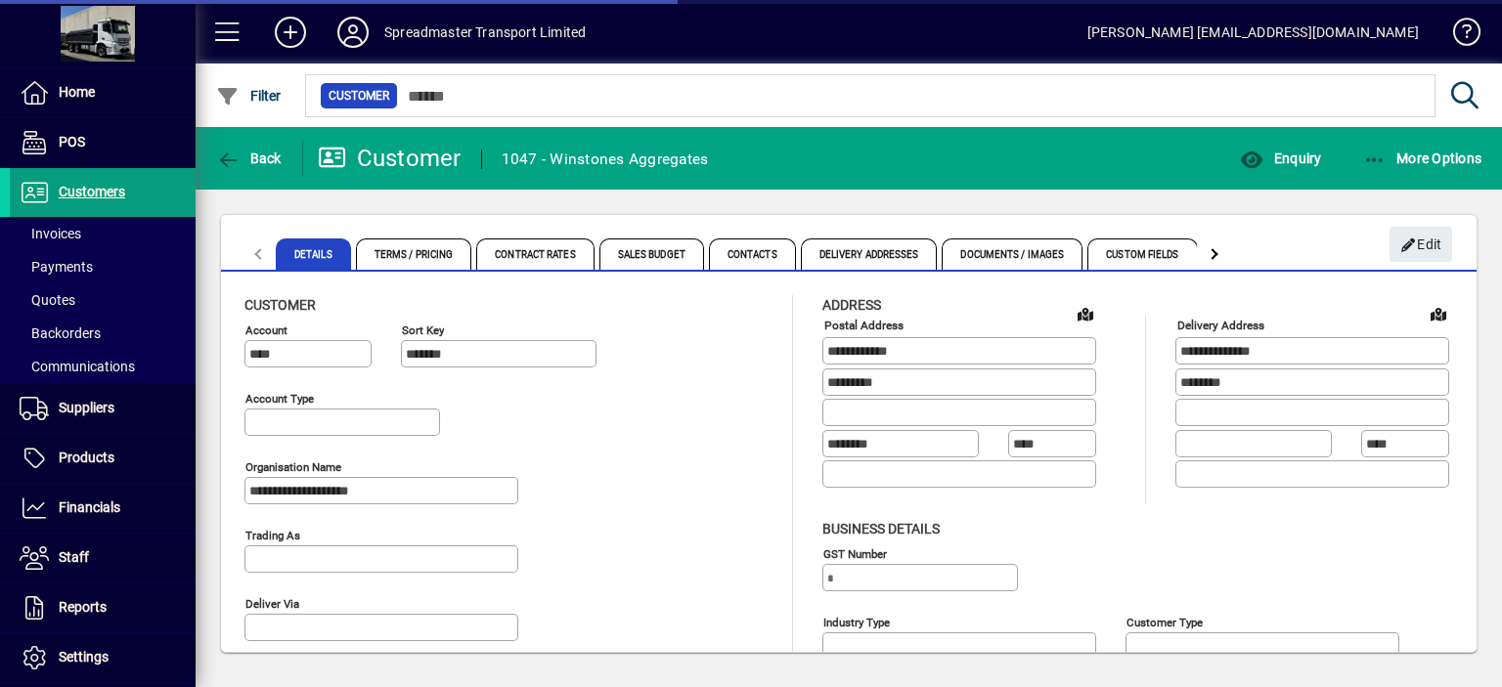
type input "**********"
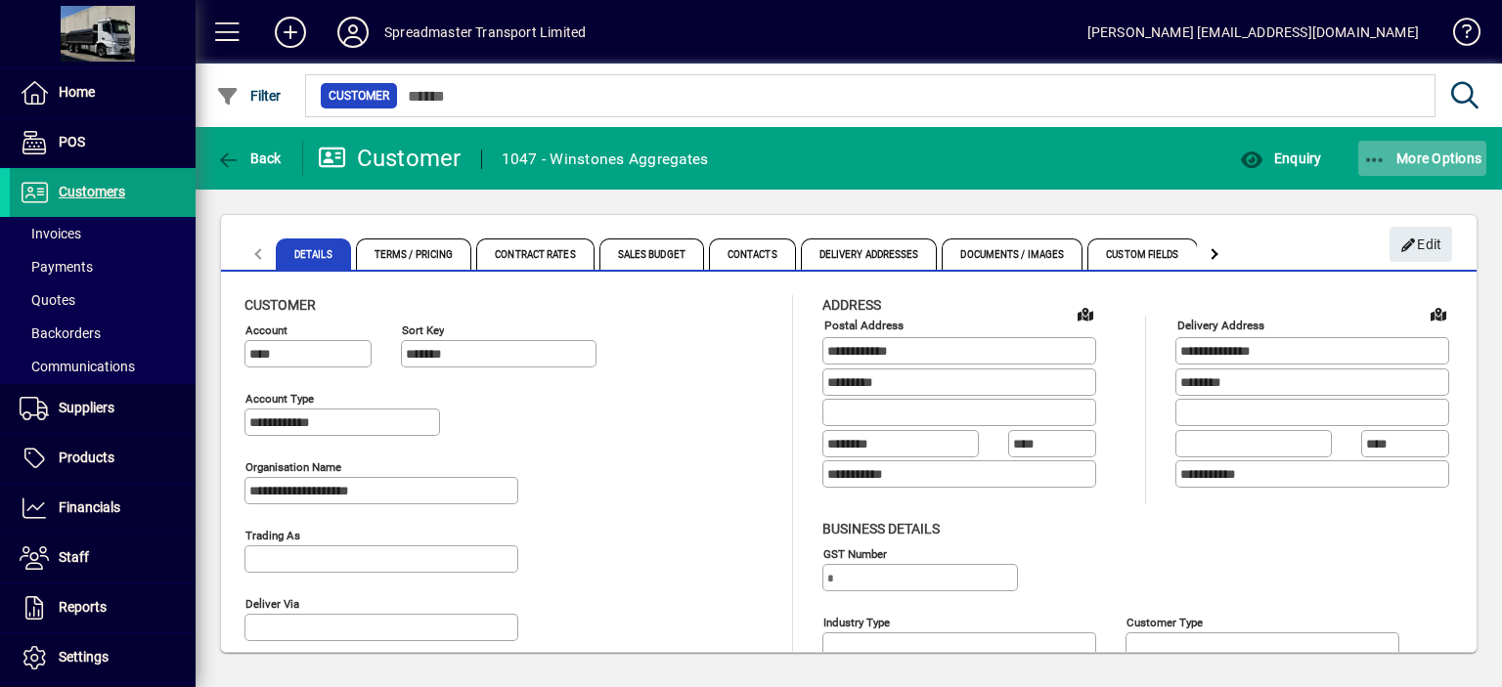
click at [1413, 159] on span "More Options" at bounding box center [1422, 159] width 119 height 16
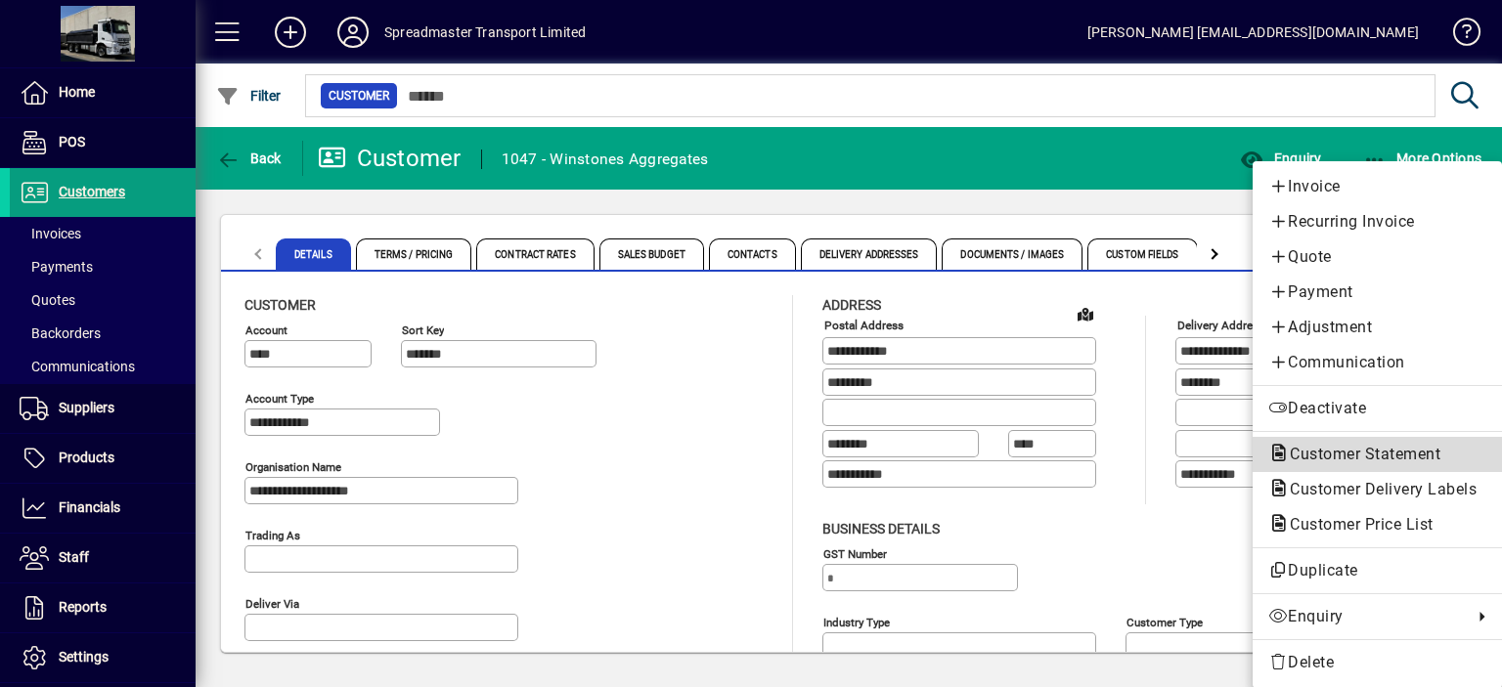
click at [1322, 449] on span "Customer Statement" at bounding box center [1359, 454] width 182 height 19
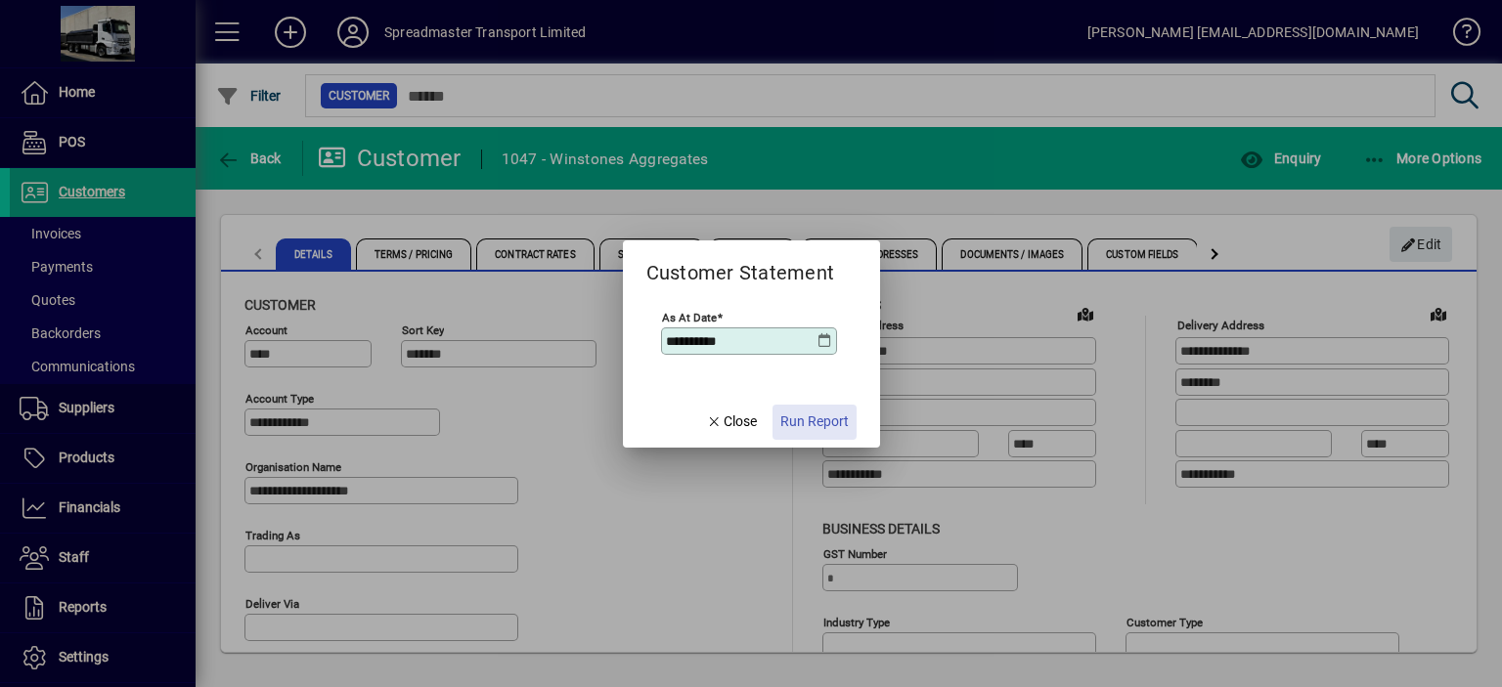
click at [817, 423] on span "Run Report" at bounding box center [814, 422] width 68 height 21
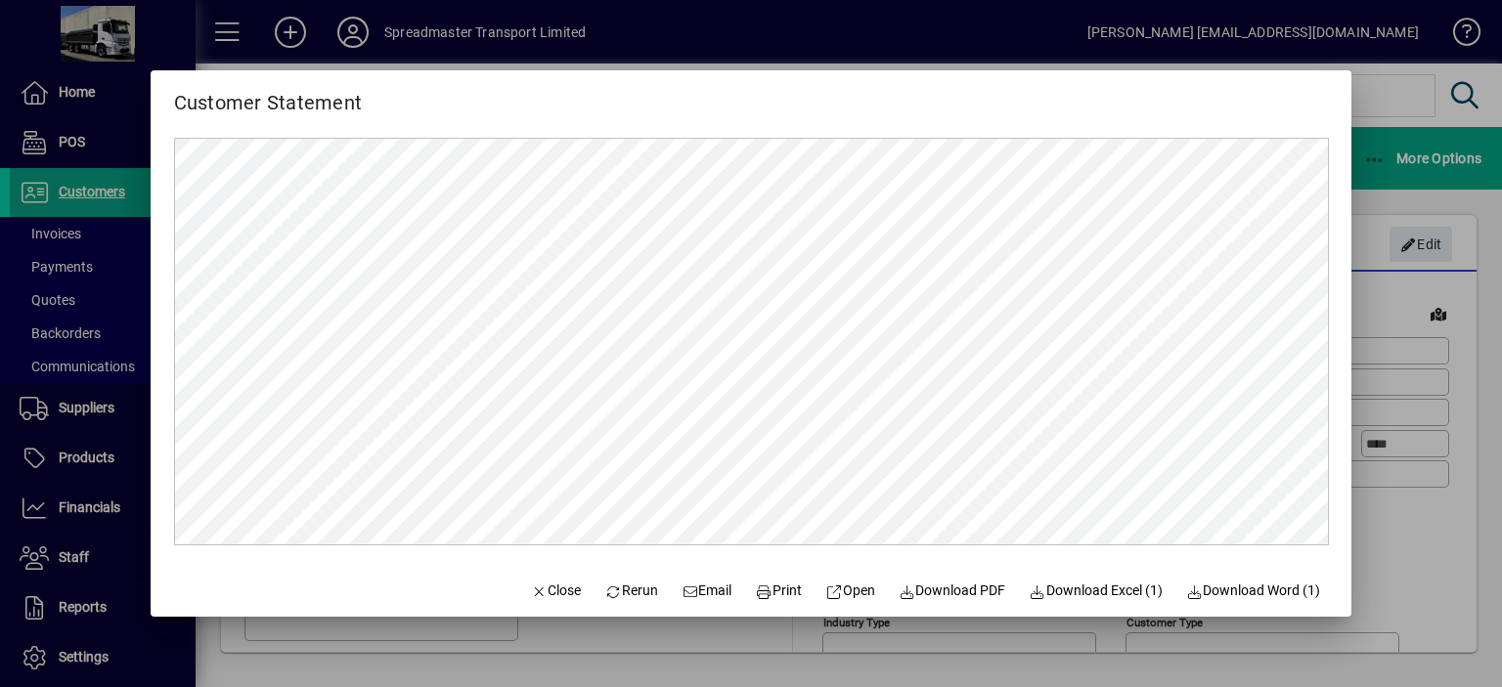
click at [698, 593] on span "Email" at bounding box center [707, 591] width 51 height 21
click at [548, 592] on span "Close" at bounding box center [556, 591] width 51 height 21
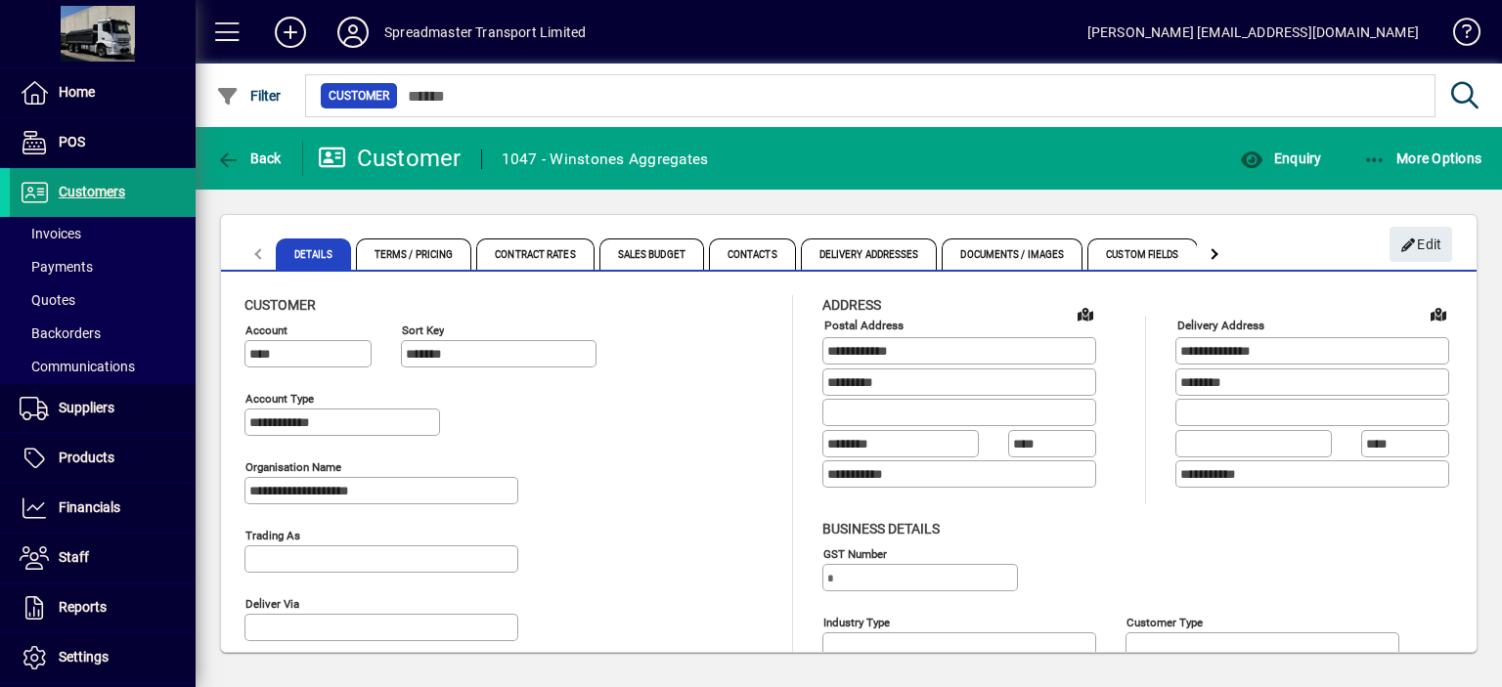
click at [98, 191] on span "Customers" at bounding box center [92, 192] width 66 height 16
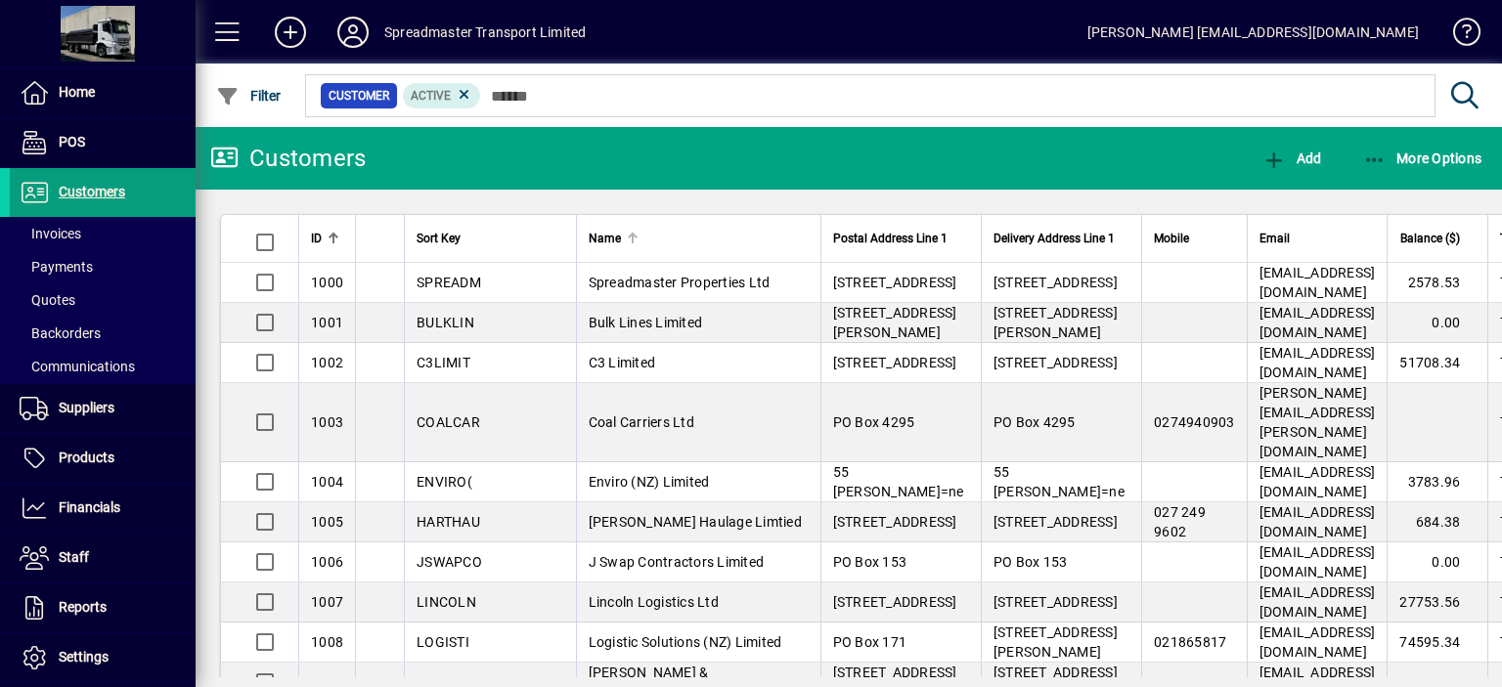
click at [589, 229] on div "Name" at bounding box center [699, 239] width 220 height 22
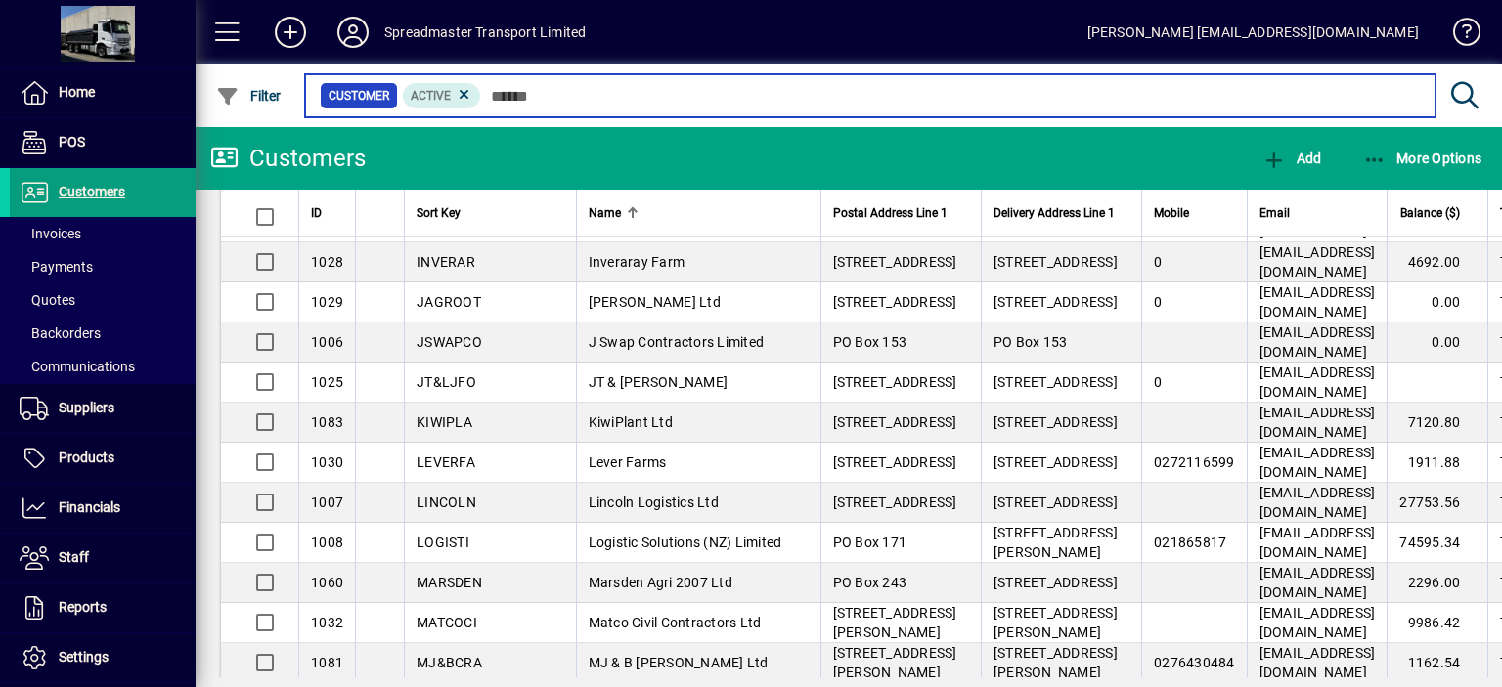
scroll to position [1369, 0]
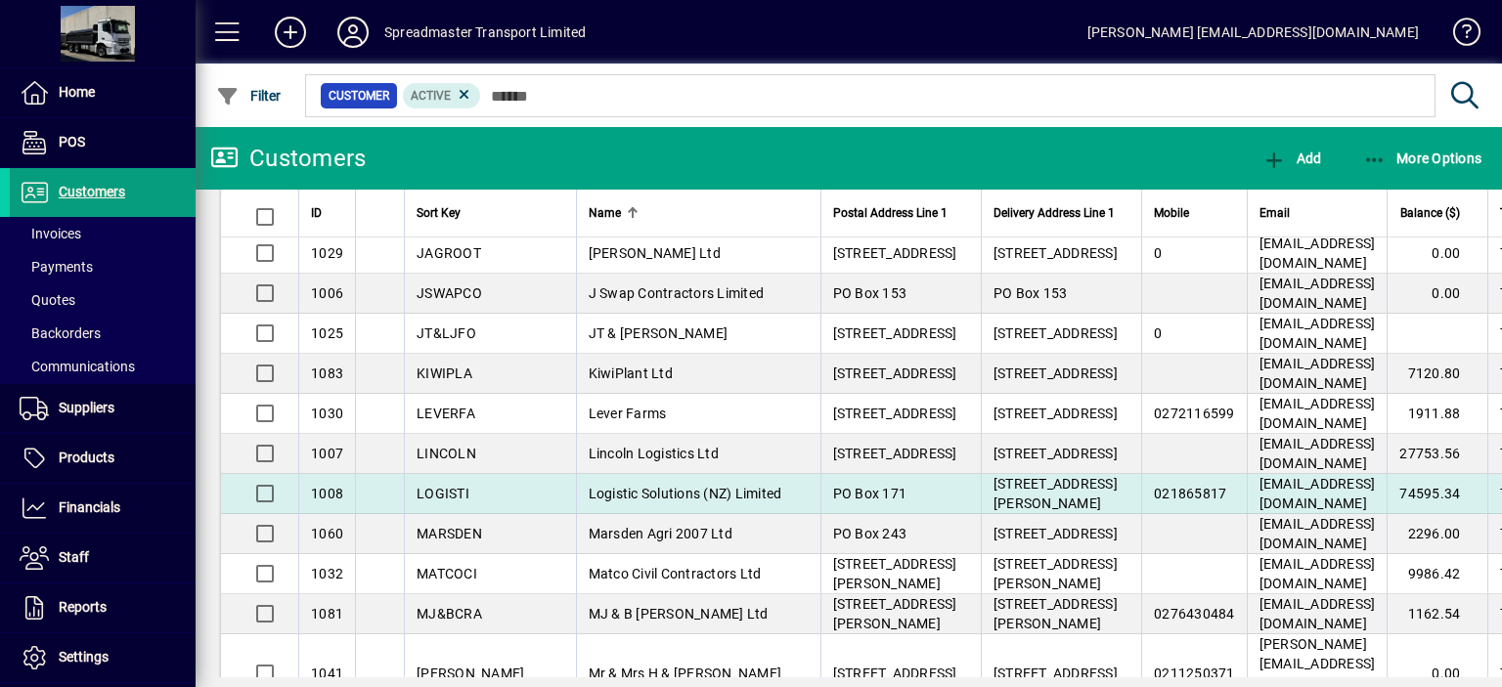
click at [593, 502] on span "Logistic Solutions (NZ) Limited" at bounding box center [686, 494] width 194 height 16
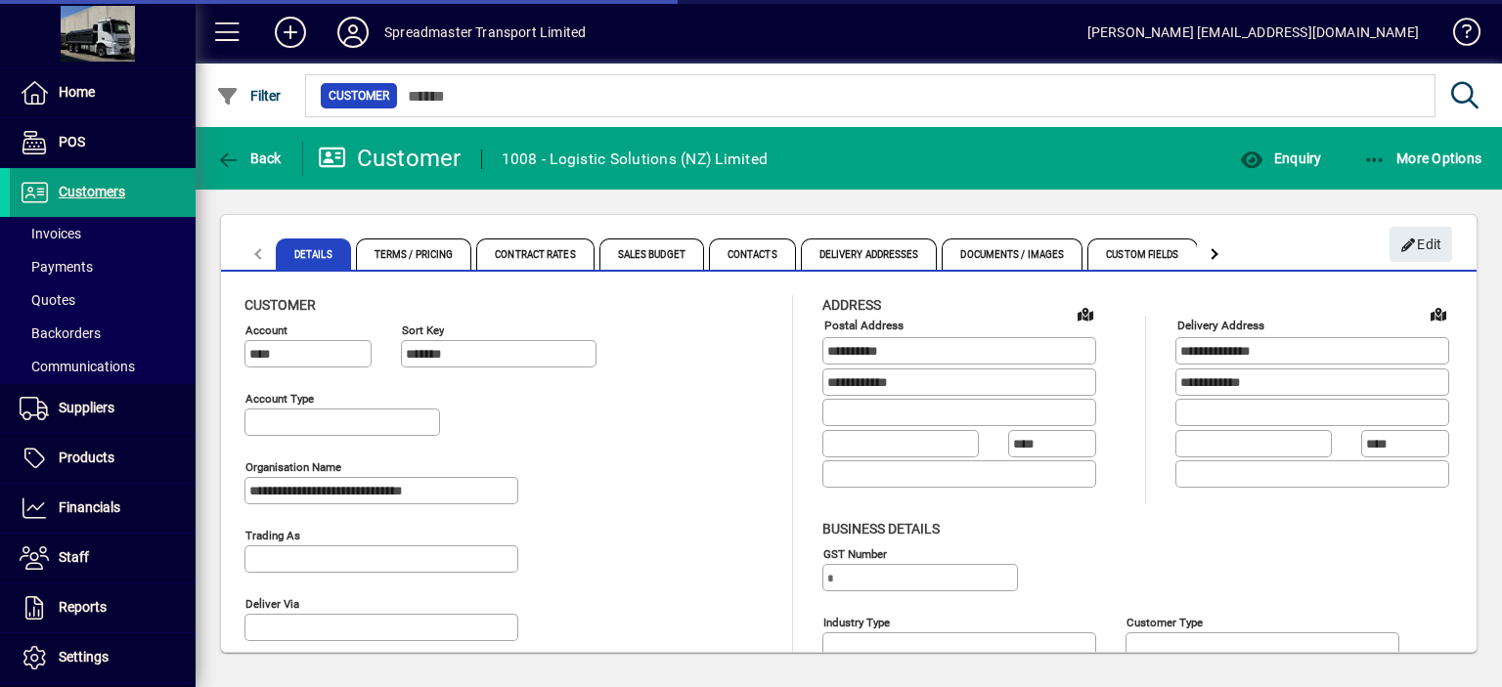
type input "**********"
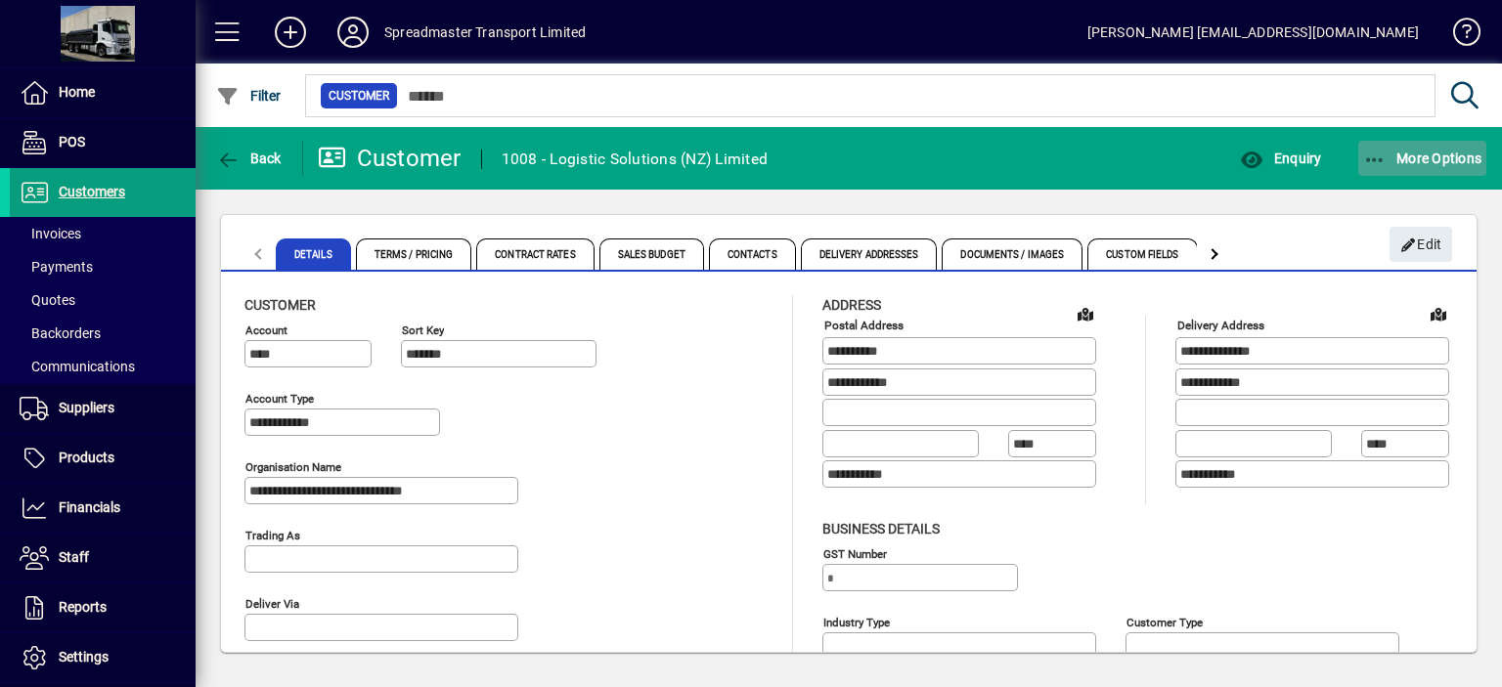
click at [1412, 159] on span "More Options" at bounding box center [1422, 159] width 119 height 16
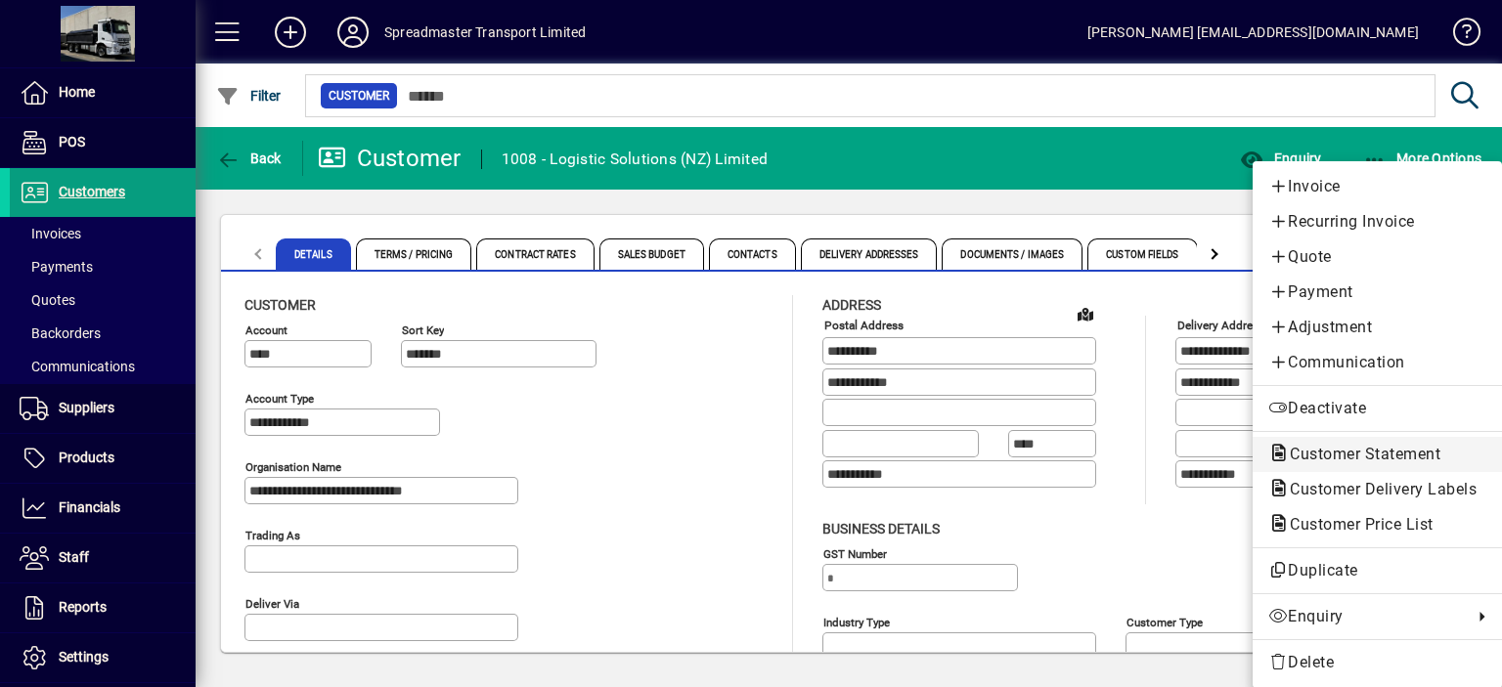
click at [1350, 456] on span "Customer Statement" at bounding box center [1359, 454] width 182 height 19
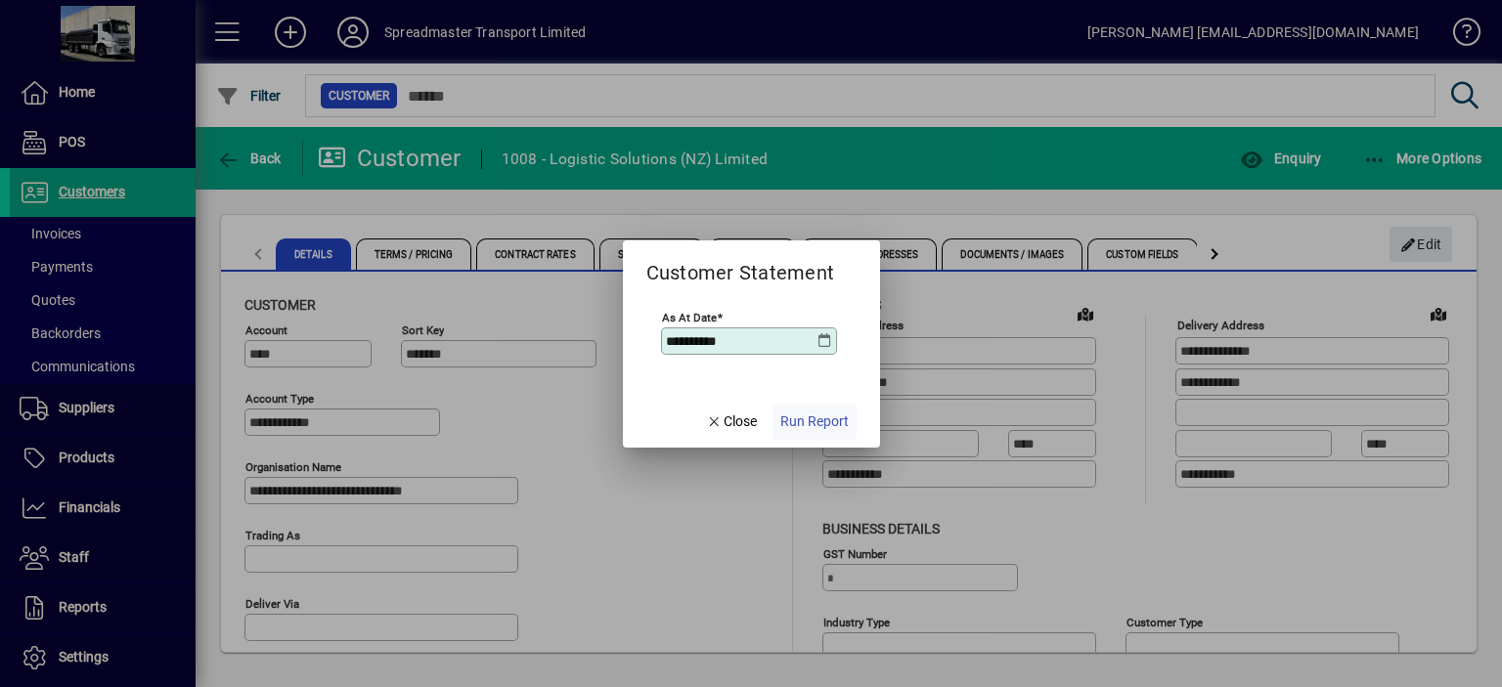
click at [798, 418] on span "Run Report" at bounding box center [814, 422] width 68 height 21
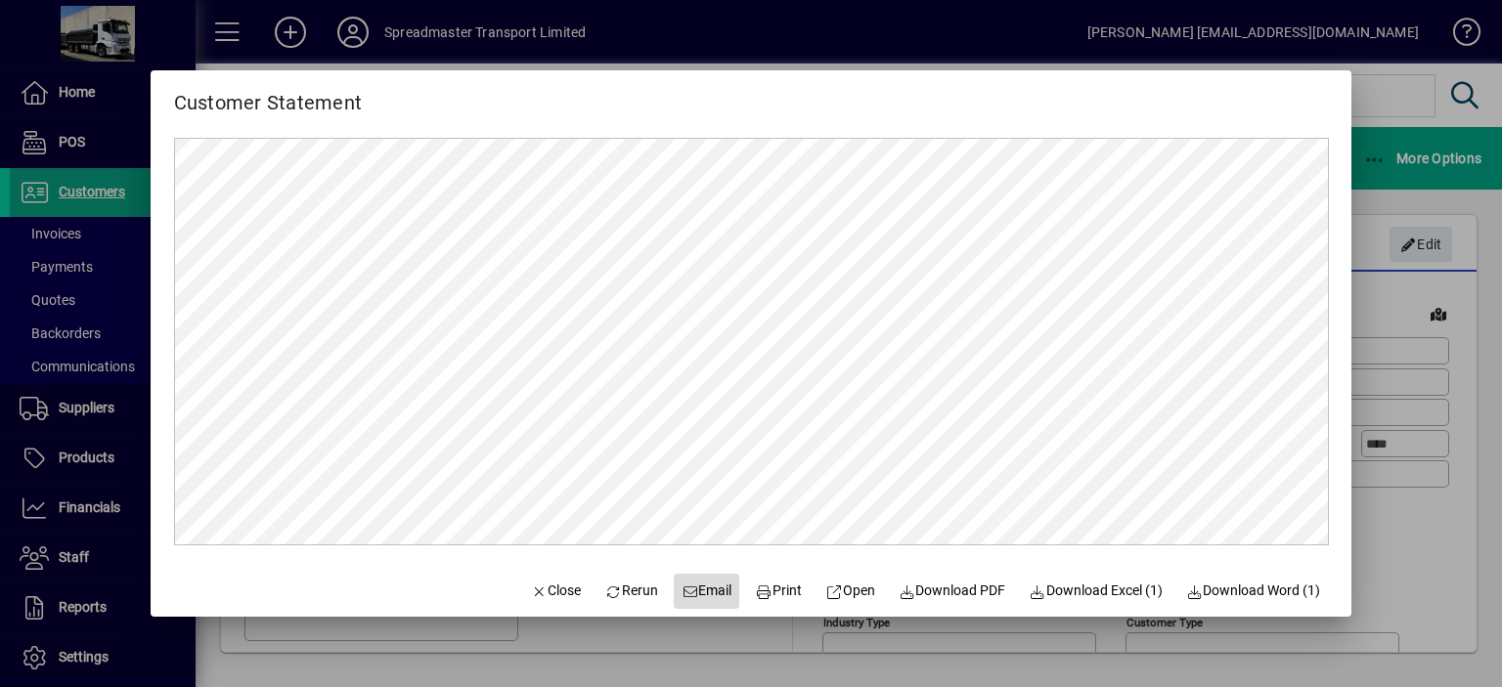
click at [699, 594] on span "Email" at bounding box center [707, 591] width 51 height 21
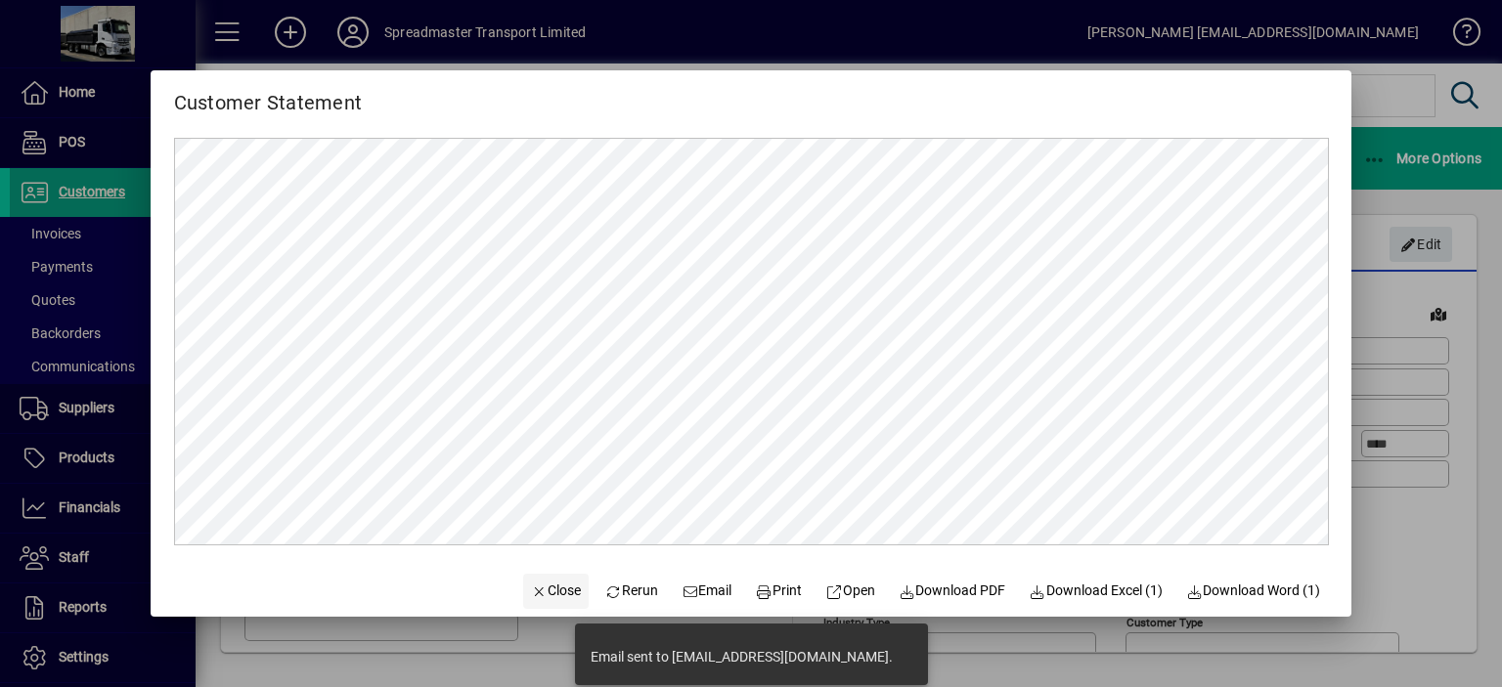
click at [543, 591] on span "Close" at bounding box center [556, 591] width 51 height 21
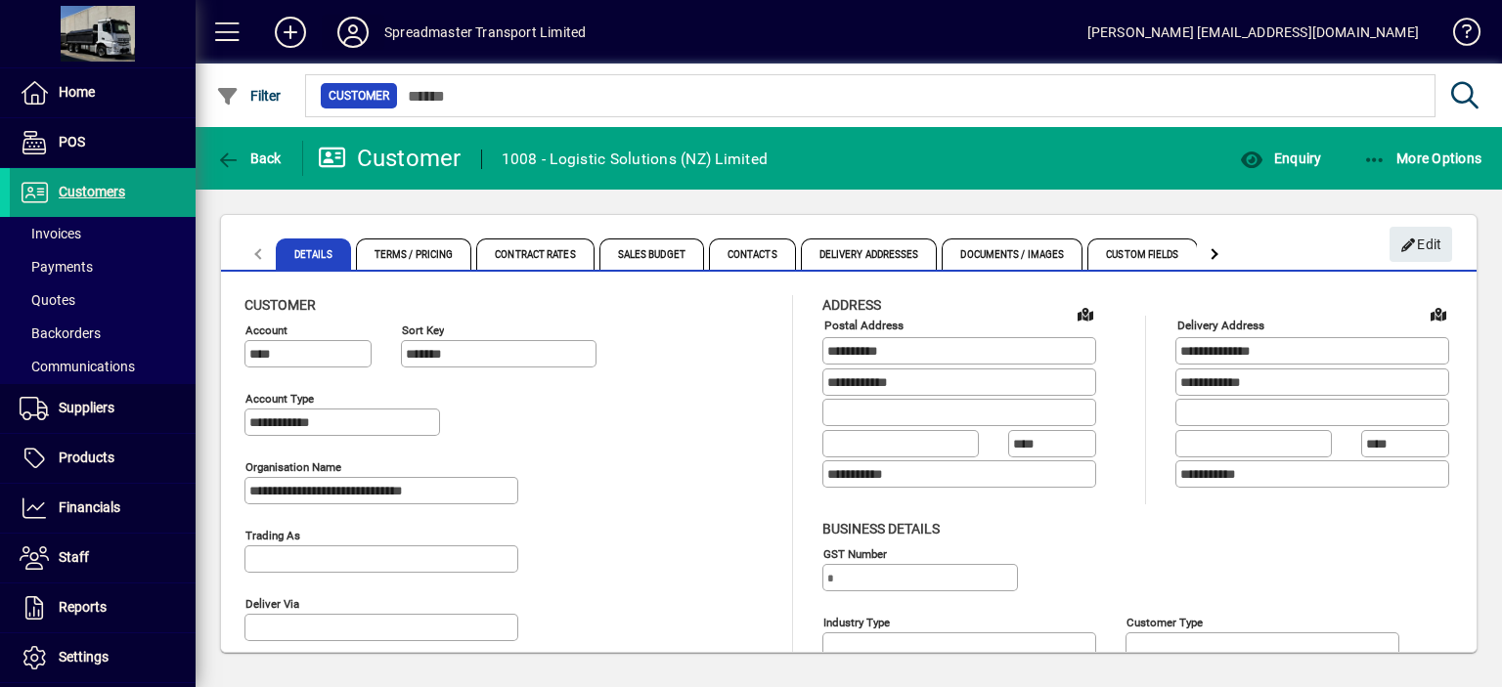
click at [356, 29] on icon at bounding box center [352, 32] width 39 height 31
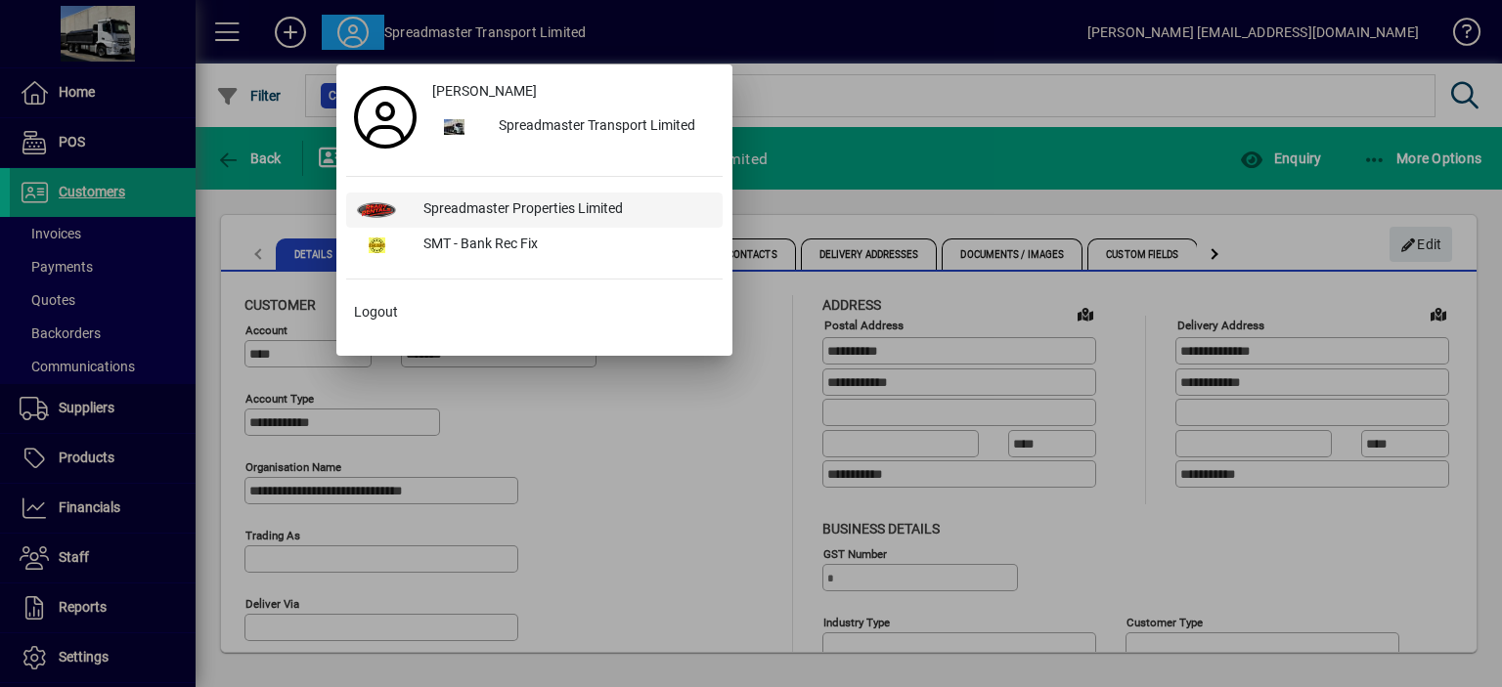
click at [472, 201] on div "Spreadmaster Properties Limited" at bounding box center [565, 210] width 315 height 35
